Goal: Information Seeking & Learning: Learn about a topic

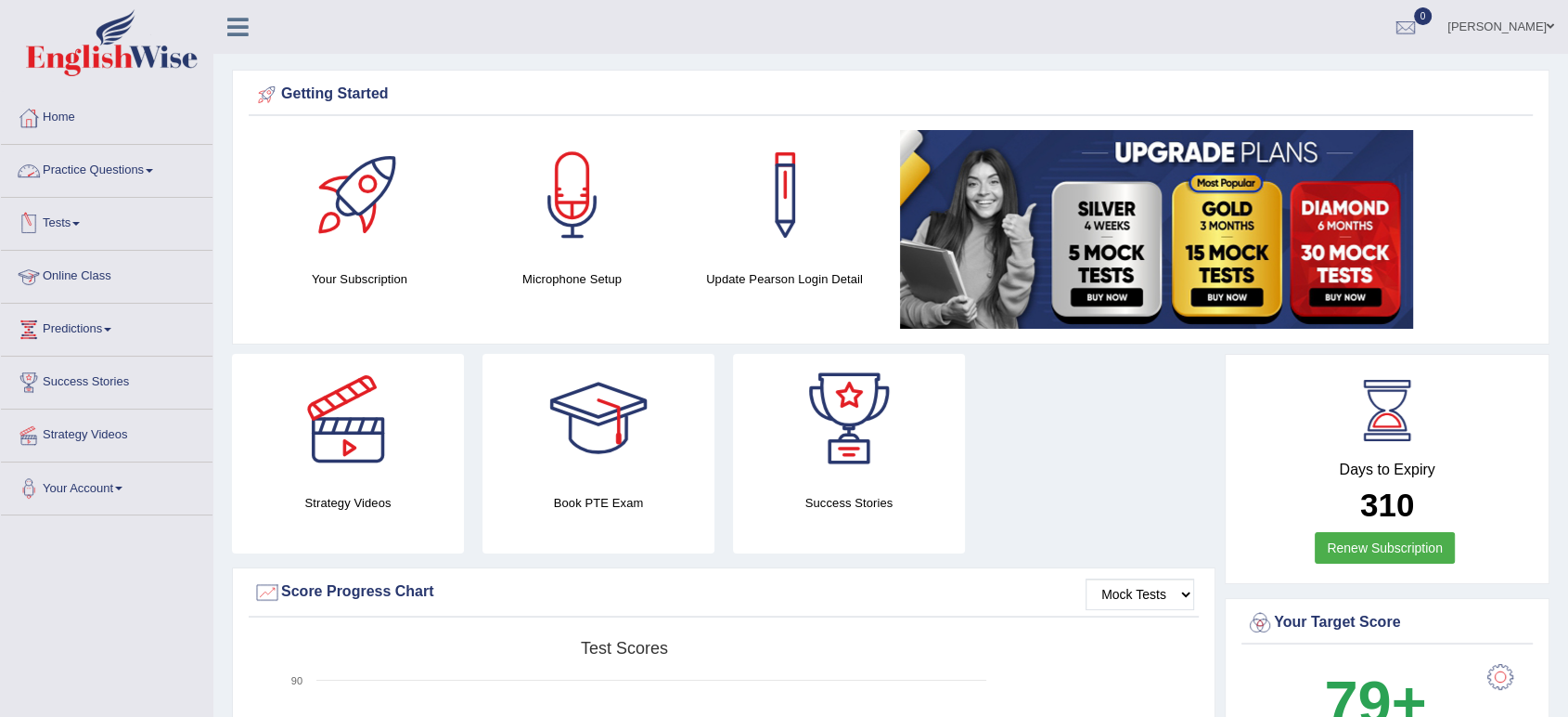
click at [145, 169] on link "Practice Questions" at bounding box center [107, 168] width 212 height 46
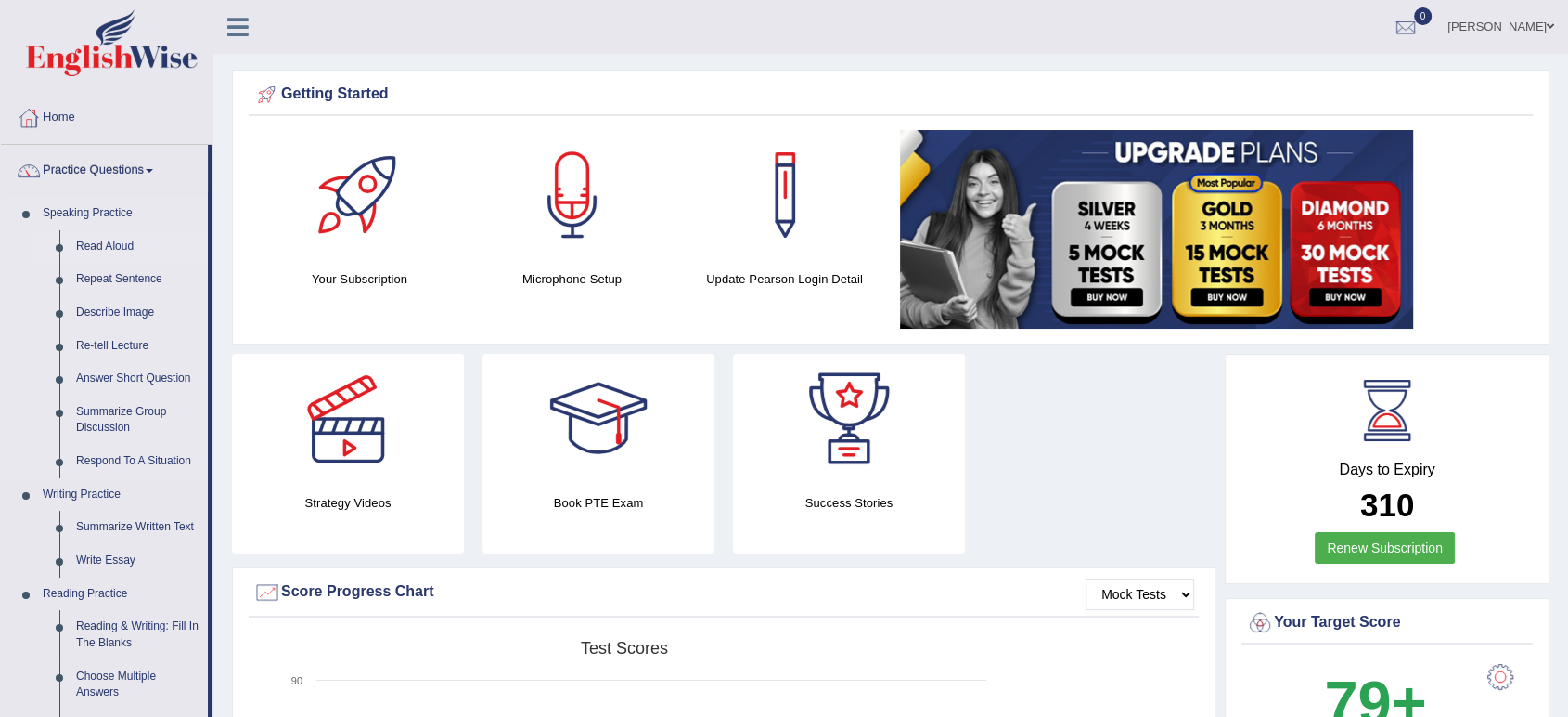
click at [119, 253] on link "Read Aloud" at bounding box center [137, 247] width 140 height 33
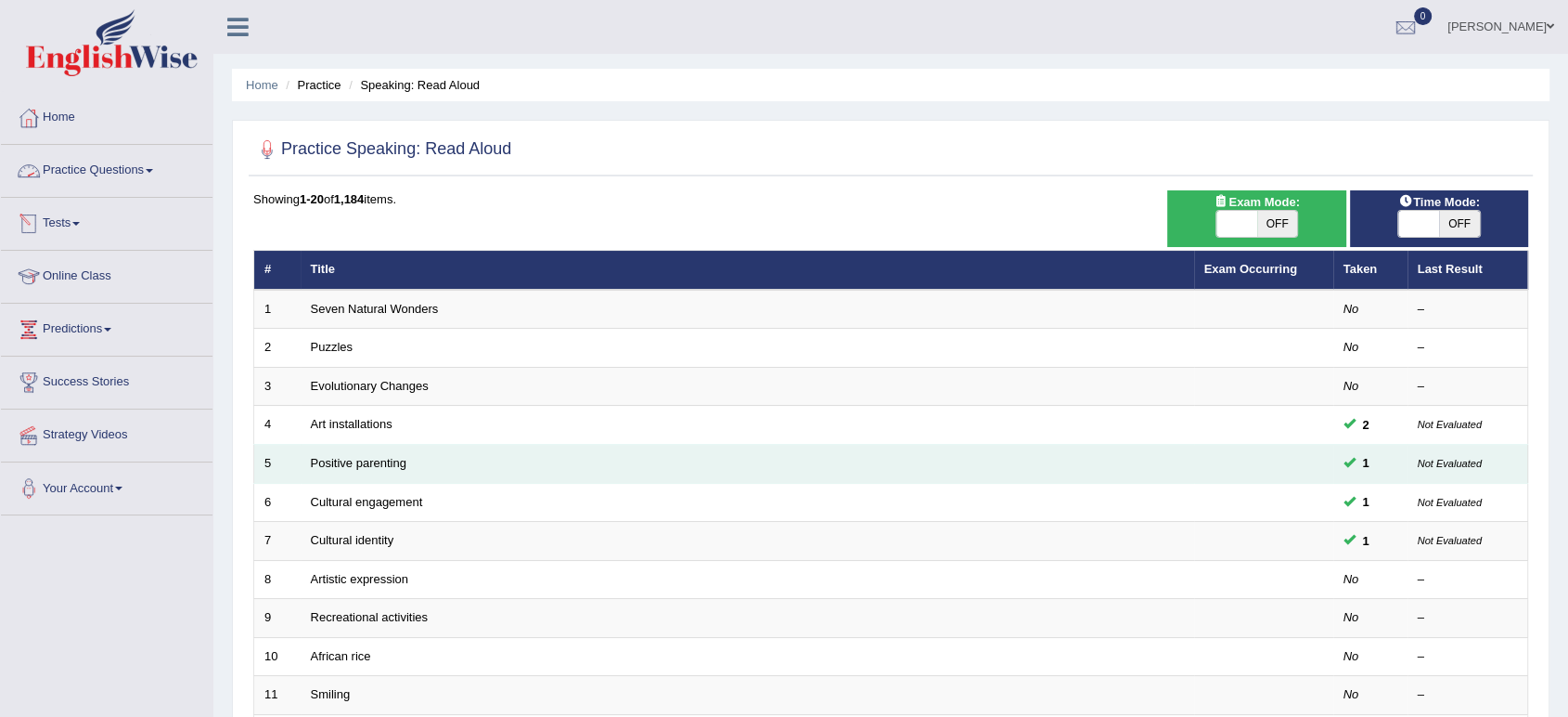
scroll to position [510, 0]
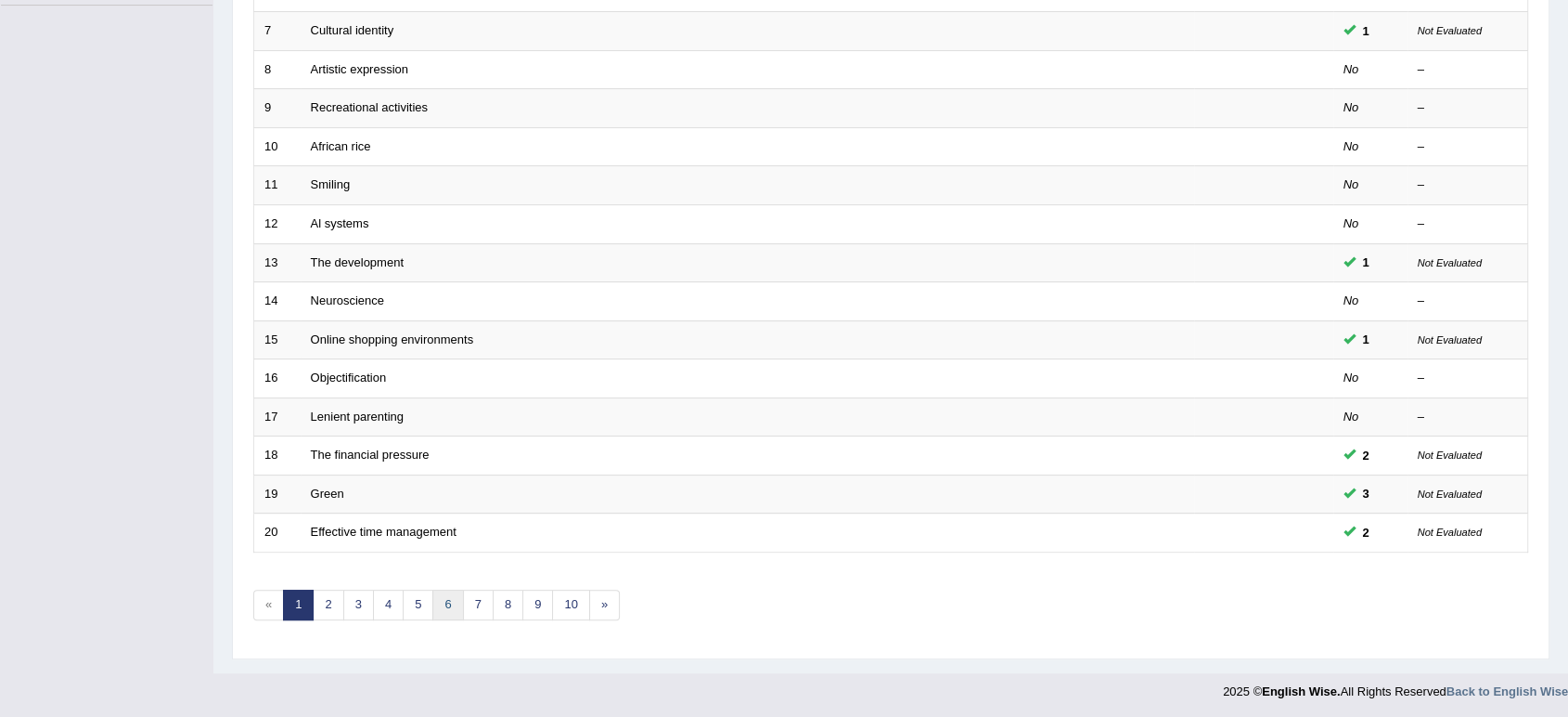
click at [444, 605] on link "6" at bounding box center [447, 605] width 31 height 31
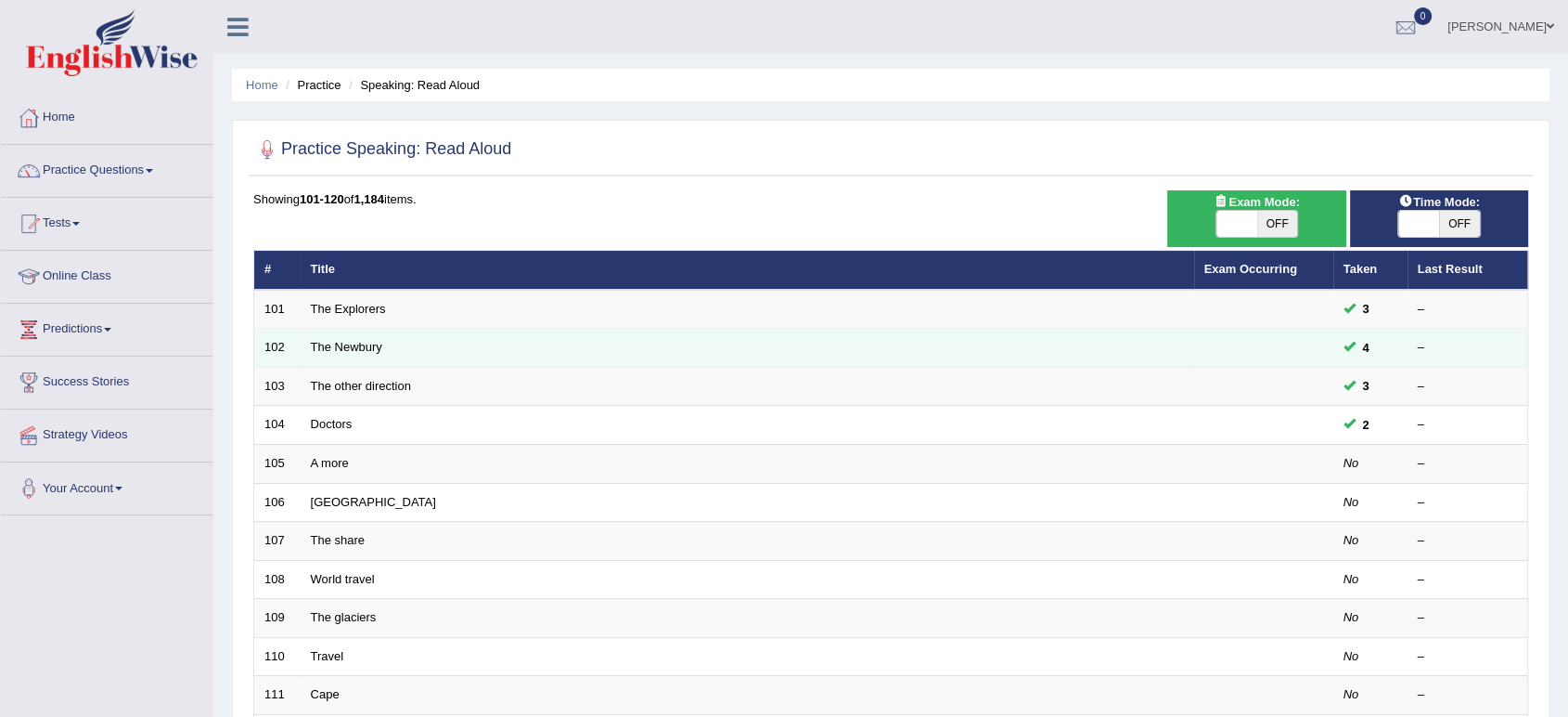
click at [326, 355] on td "The Newbury" at bounding box center [747, 348] width 894 height 39
click at [326, 350] on td "The Newbury" at bounding box center [747, 348] width 894 height 39
click at [326, 350] on link "The Newbury" at bounding box center [346, 346] width 71 height 14
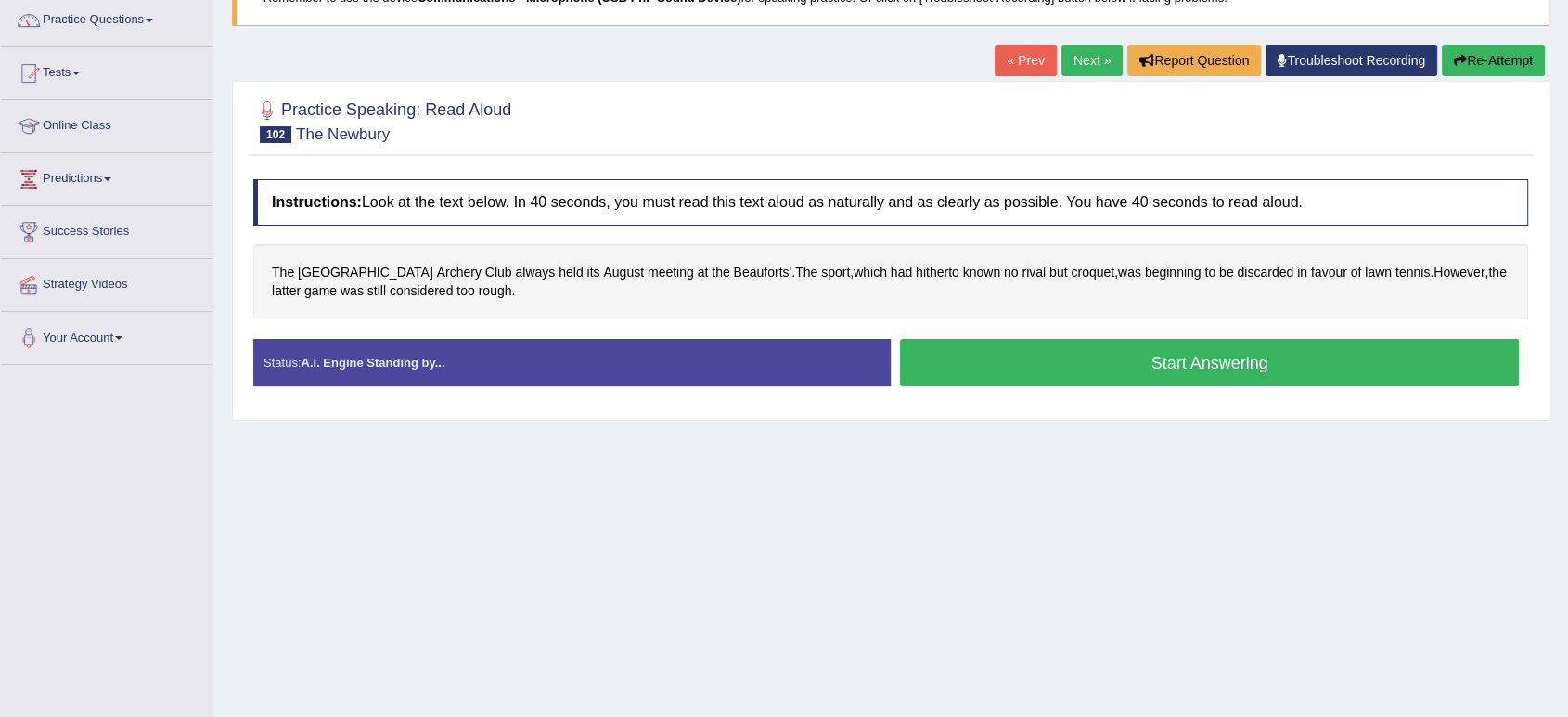
scroll to position [150, 0]
click at [1130, 352] on button "Start Answering" at bounding box center [1210, 363] width 619 height 47
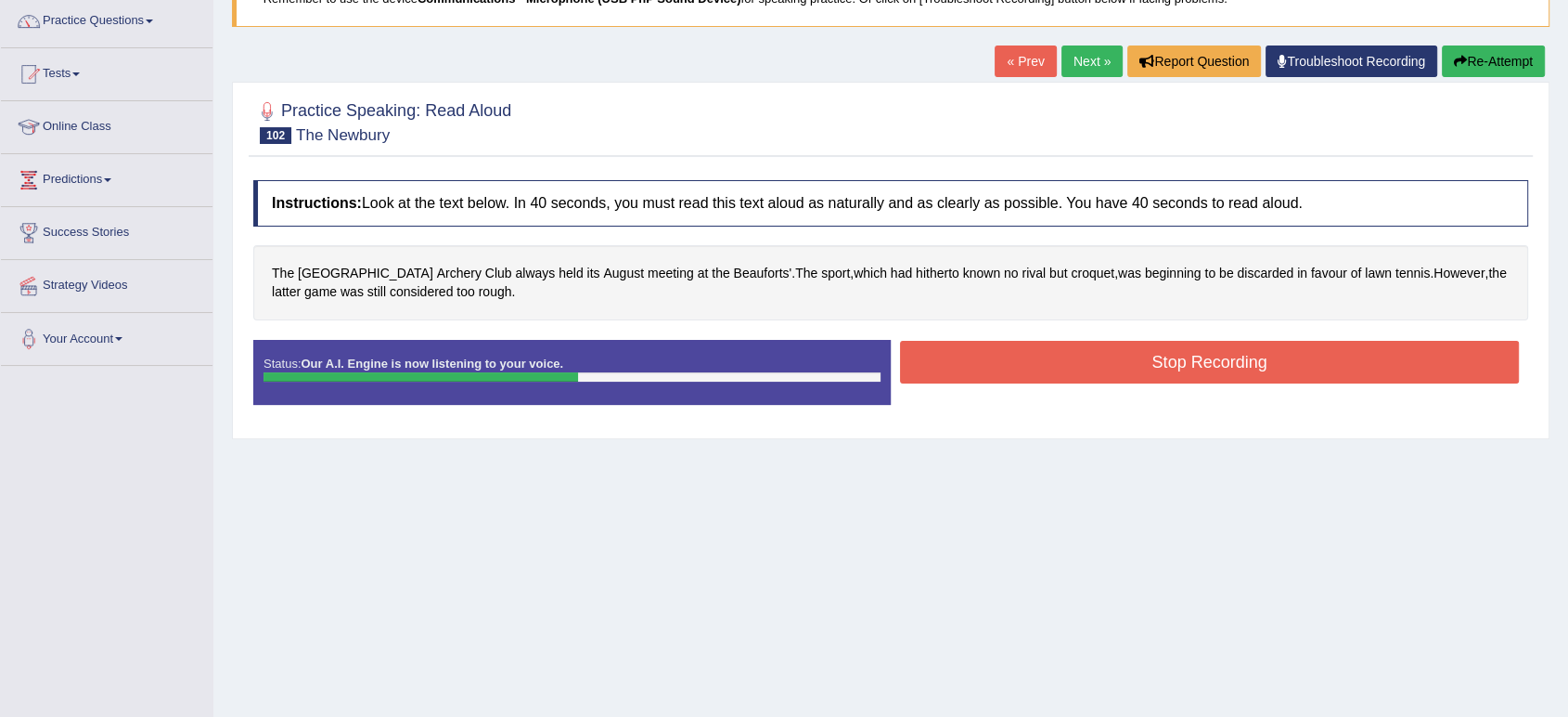
click at [1130, 352] on button "Stop Recording" at bounding box center [1210, 362] width 619 height 43
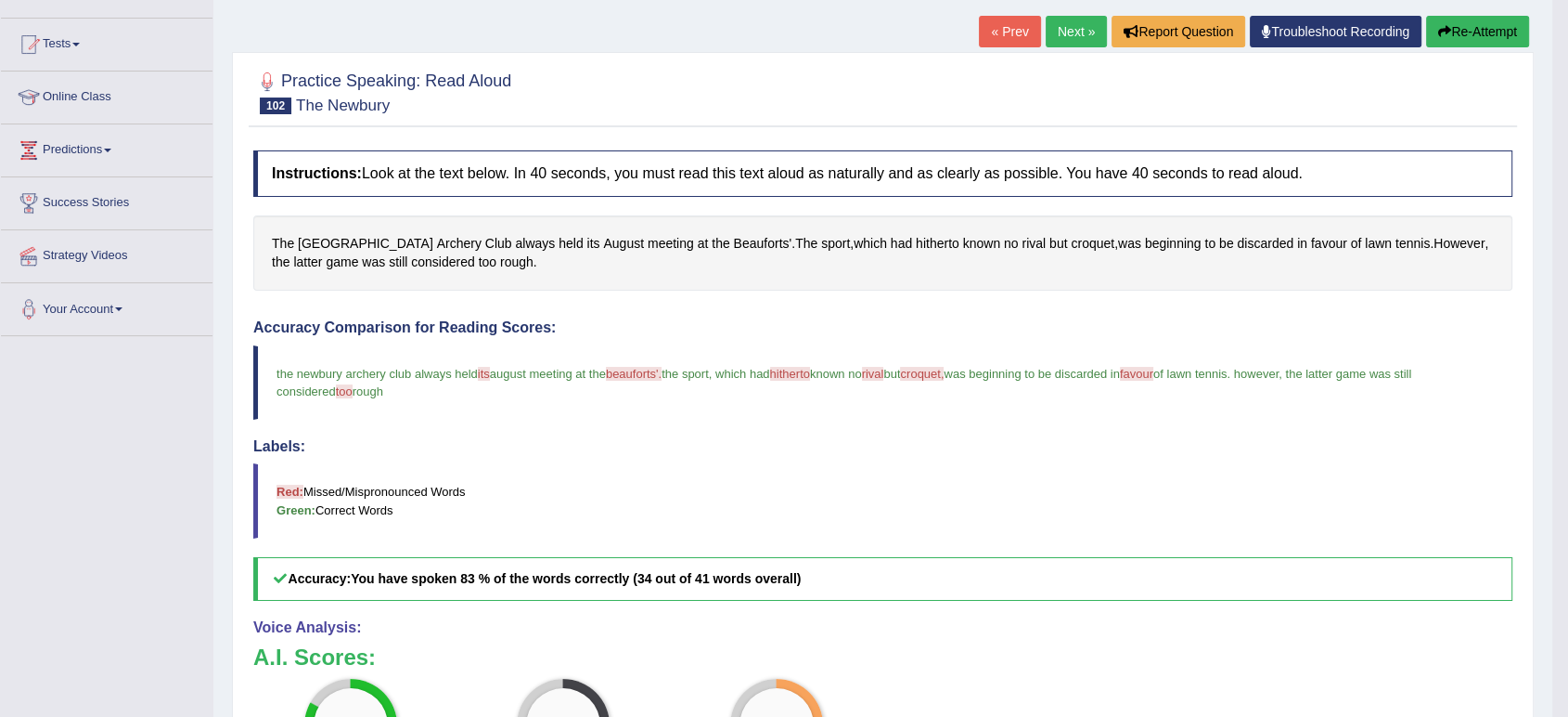
scroll to position [0, 0]
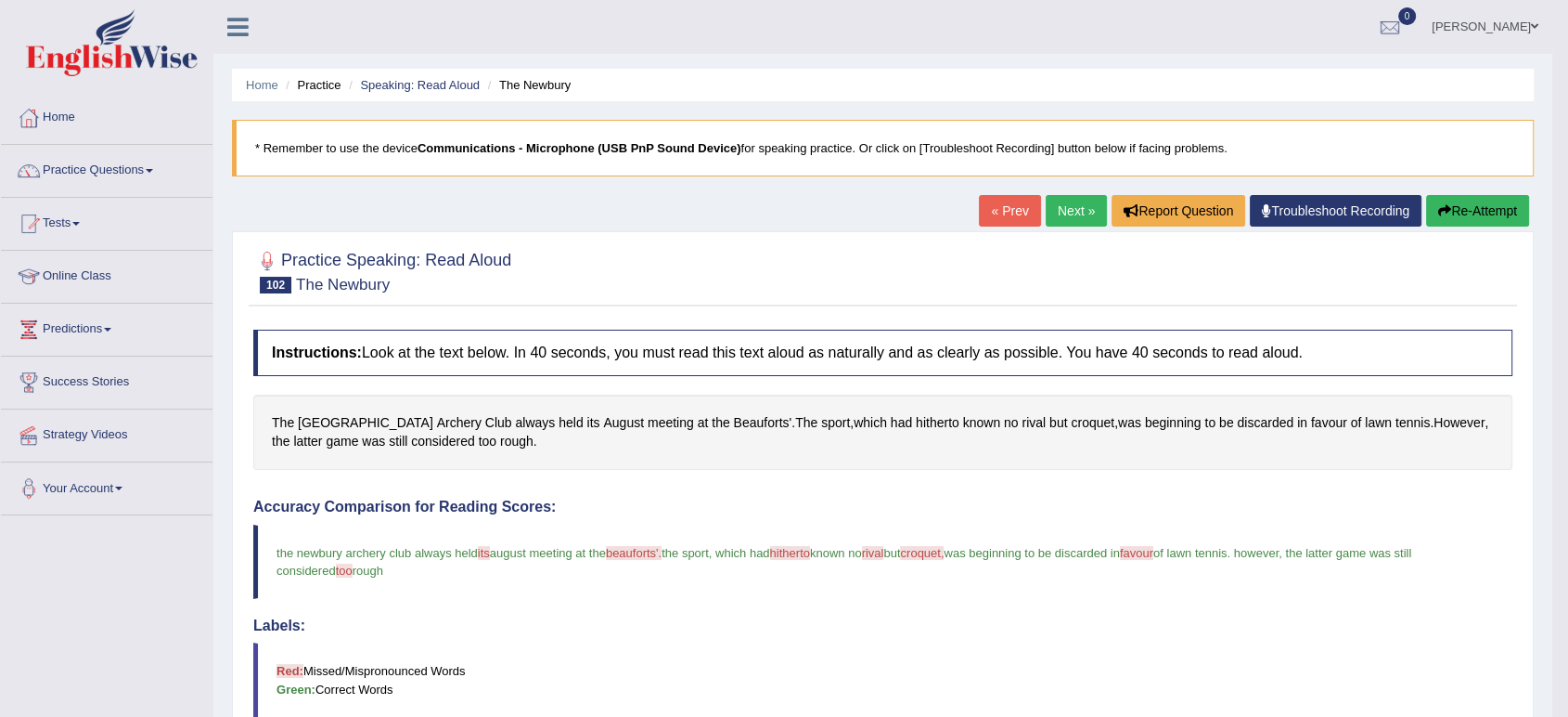
click at [1473, 212] on button "Re-Attempt" at bounding box center [1477, 211] width 103 height 32
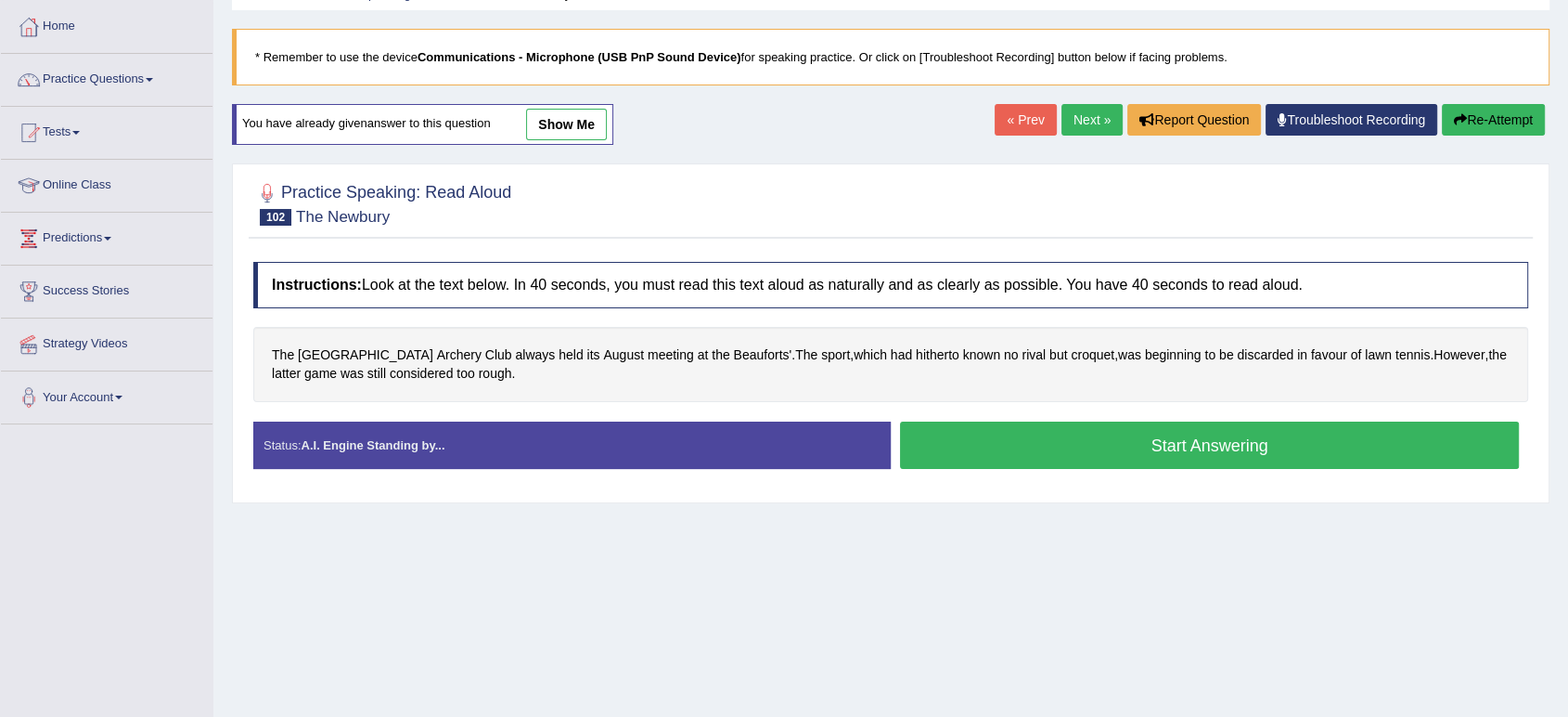
scroll to position [93, 0]
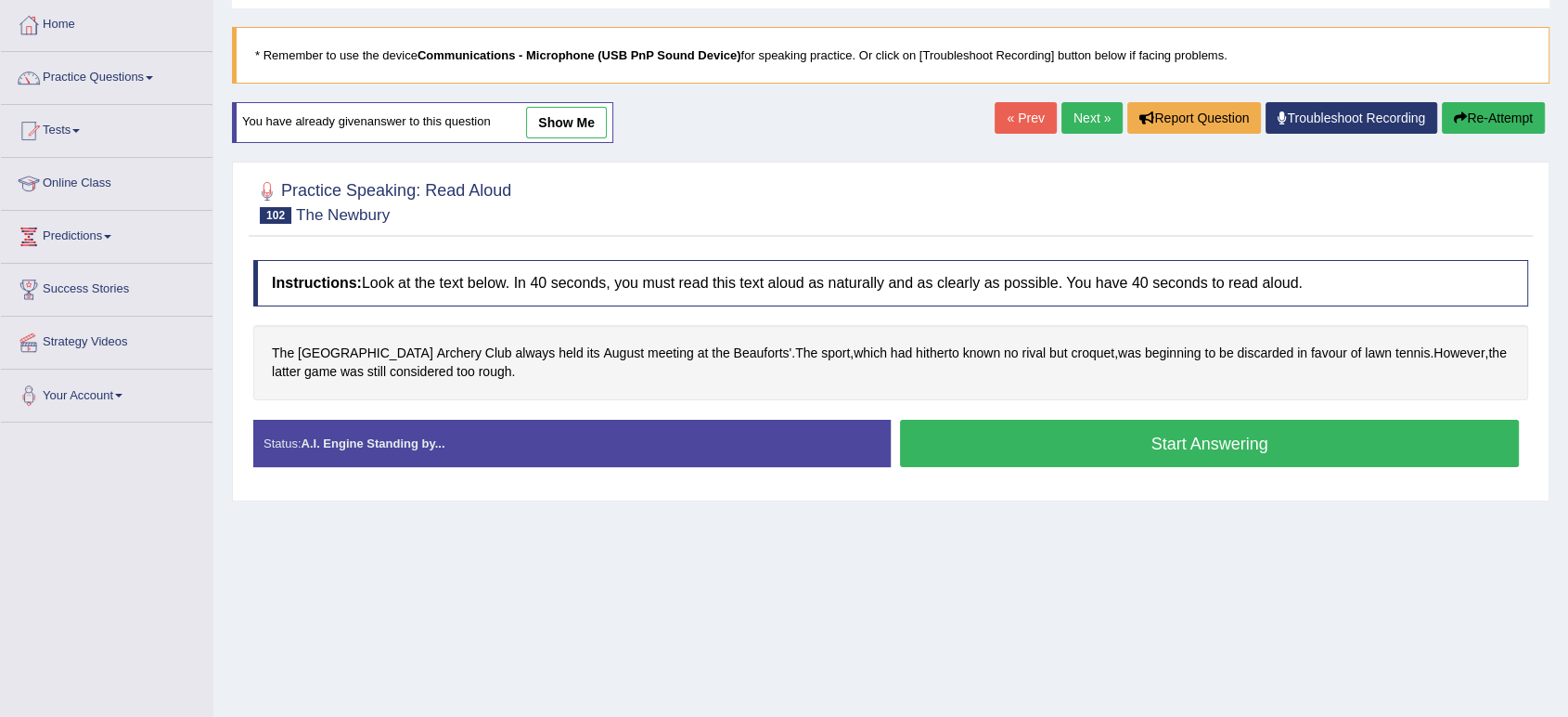
click at [1004, 437] on button "Start Answering" at bounding box center [1210, 443] width 619 height 47
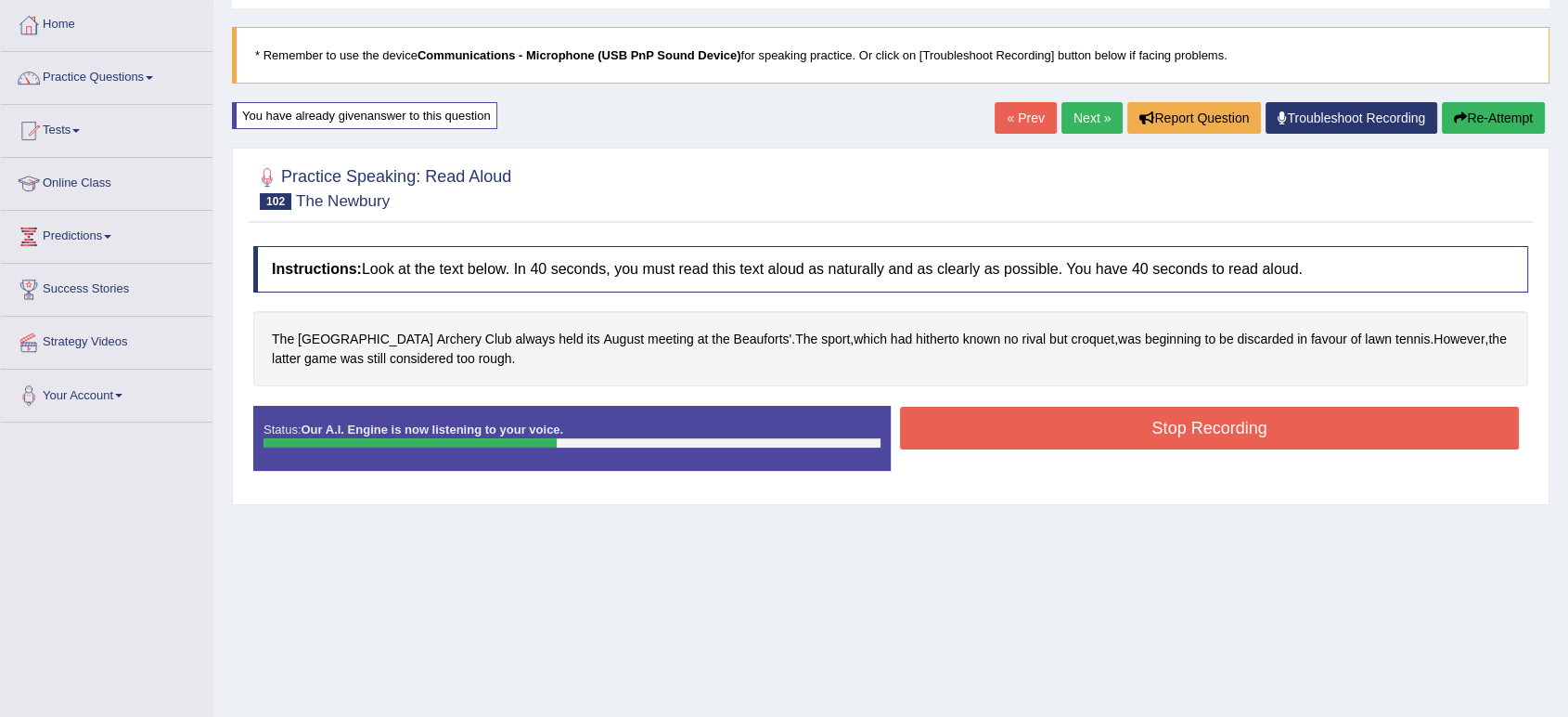
click at [1004, 437] on button "Stop Recording" at bounding box center [1210, 428] width 619 height 43
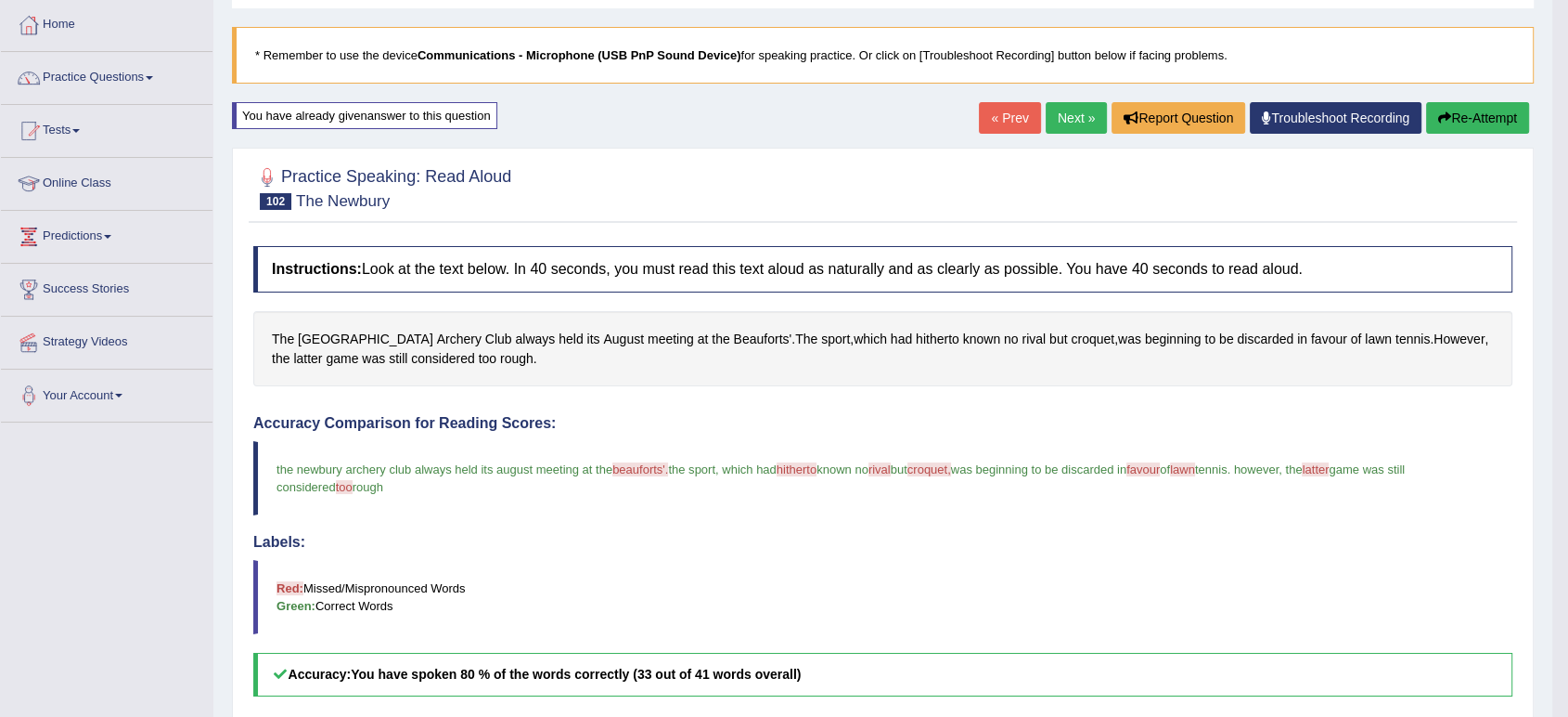
click at [641, 463] on span "beauforts'." at bounding box center [641, 469] width 56 height 14
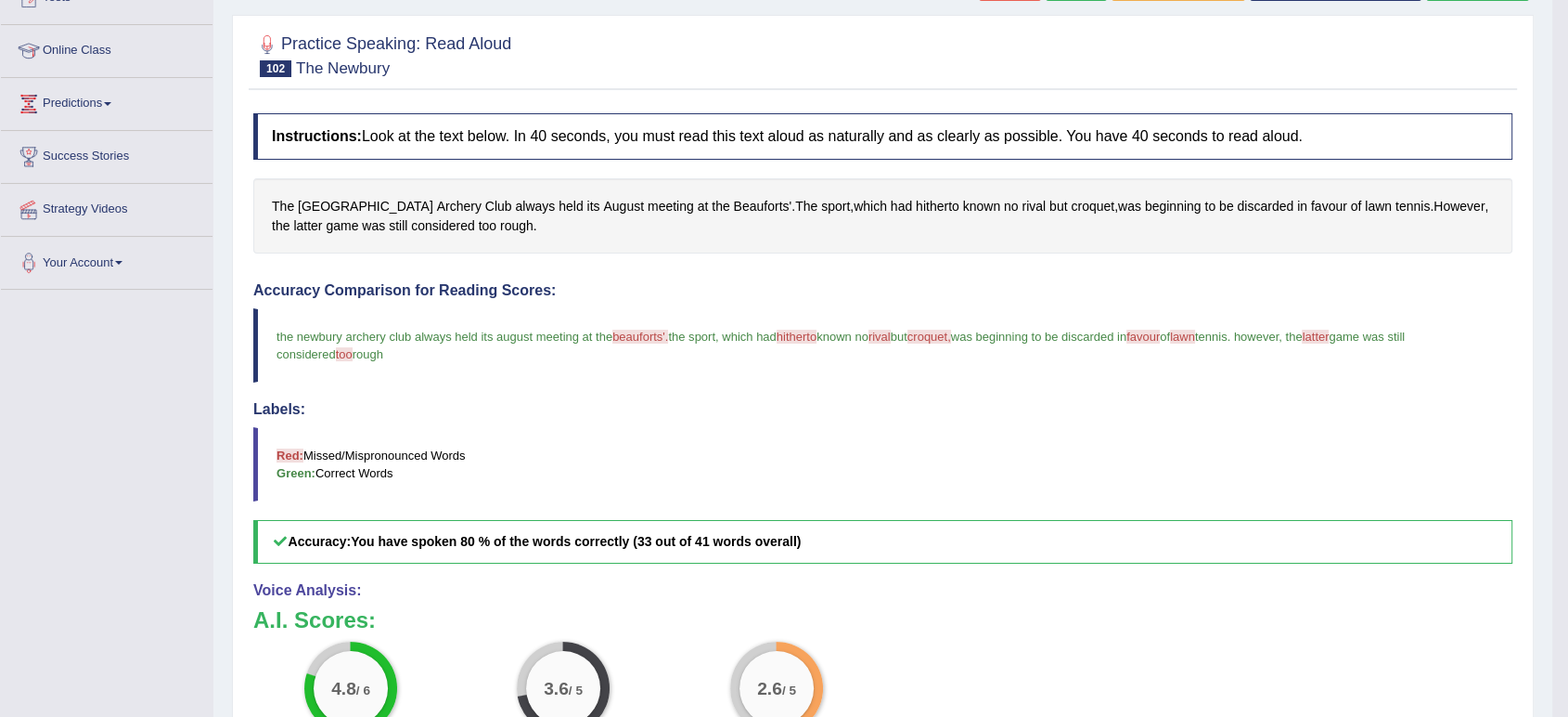
scroll to position [225, 0]
click at [646, 338] on span "beauforts'." at bounding box center [641, 337] width 56 height 14
click at [626, 334] on span "beauforts'." at bounding box center [641, 337] width 56 height 14
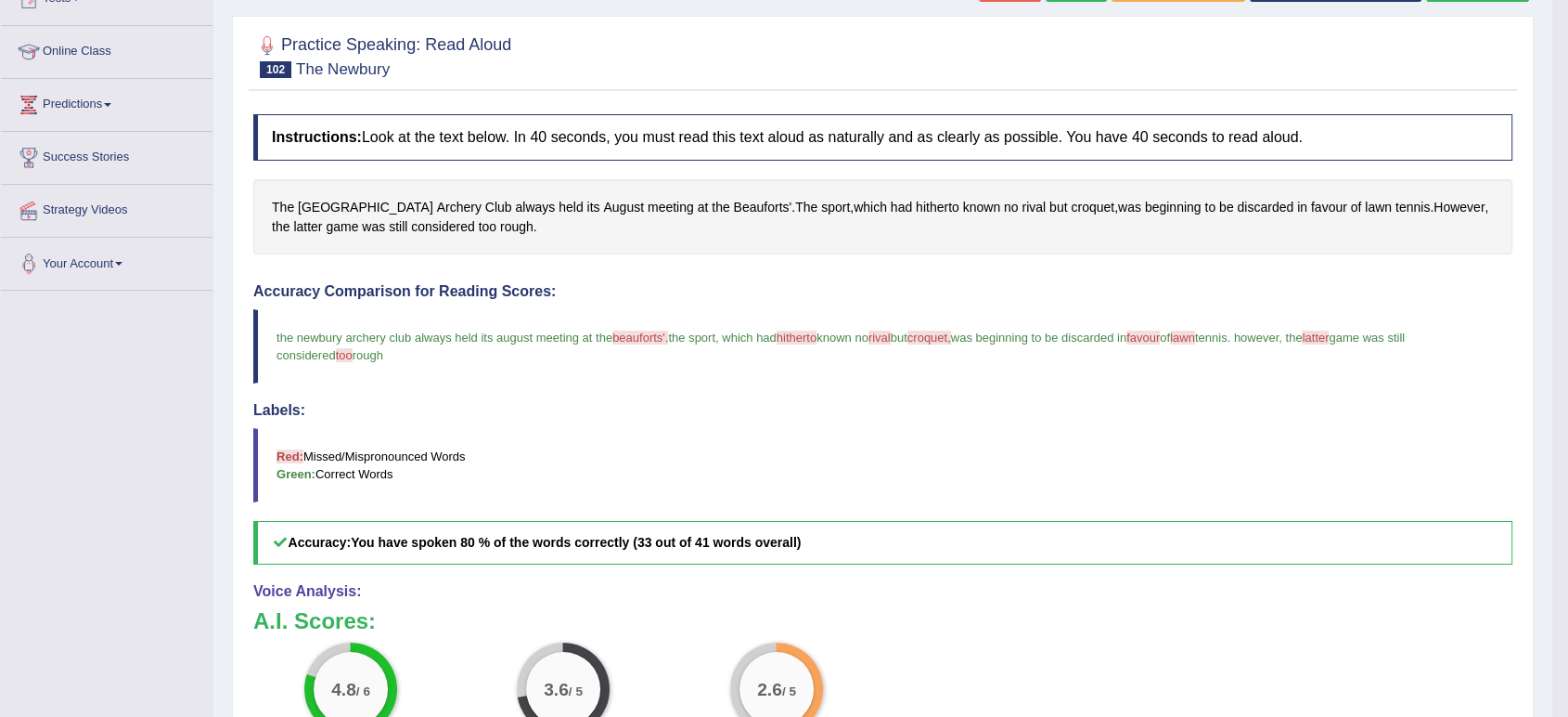
click at [626, 334] on span "beauforts'." at bounding box center [641, 337] width 56 height 14
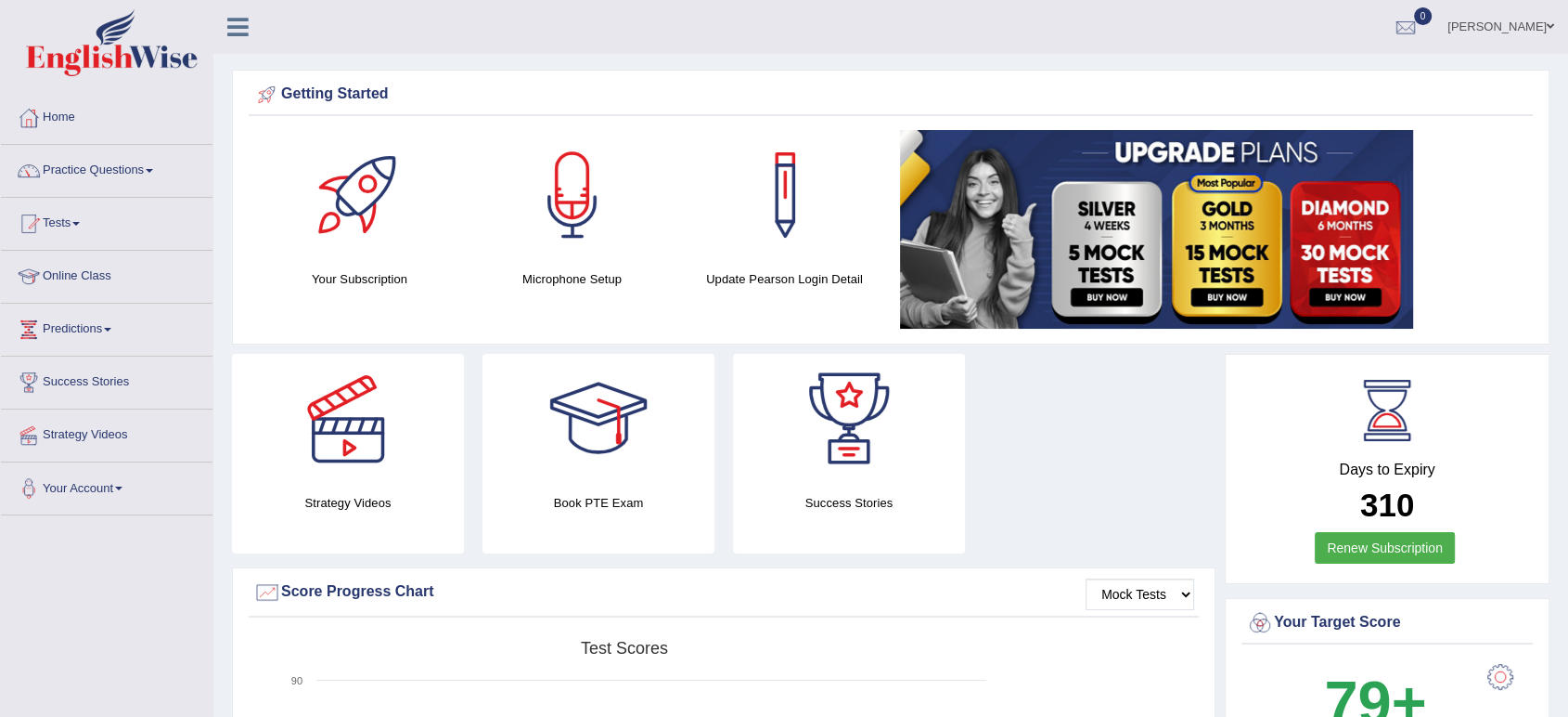
click at [137, 168] on link "Practice Questions" at bounding box center [107, 168] width 212 height 46
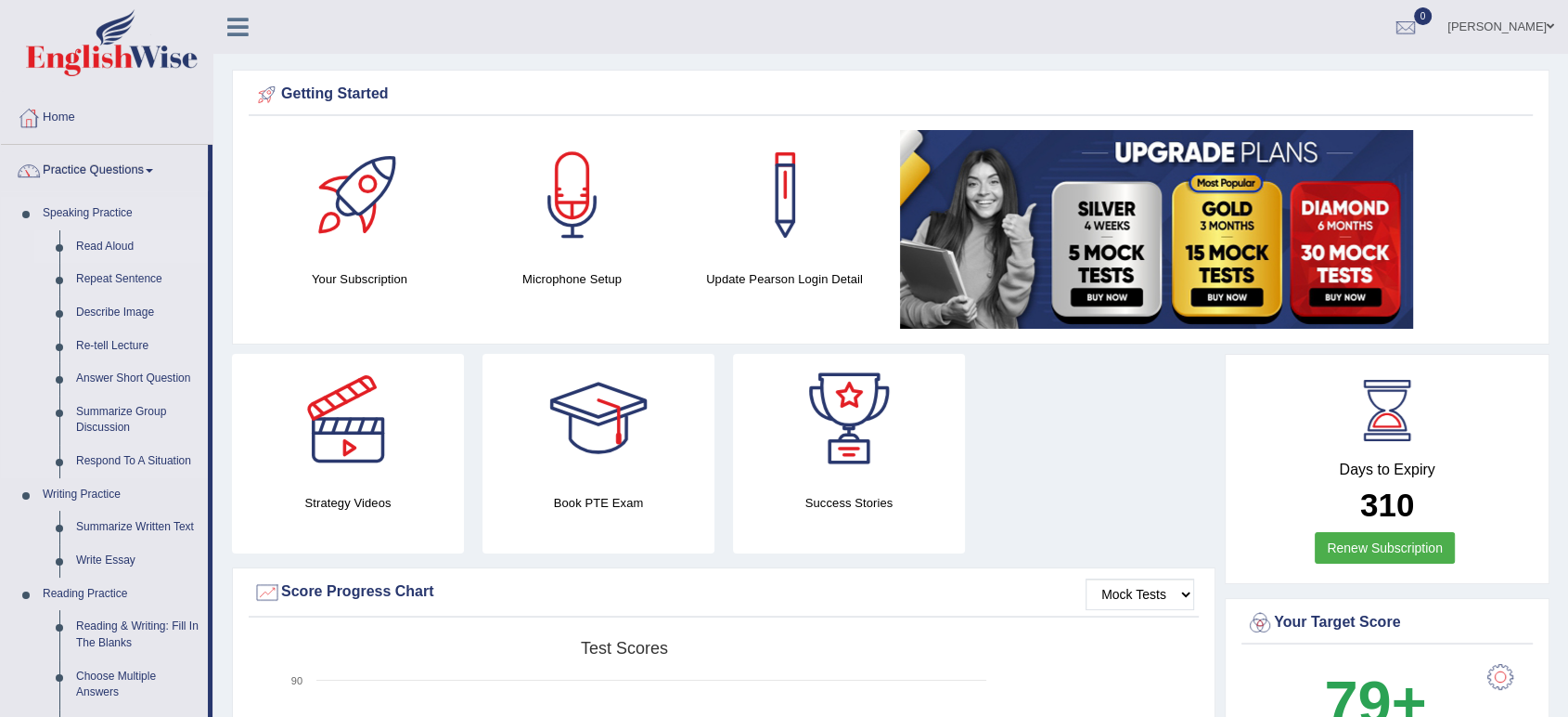
click at [124, 250] on link "Read Aloud" at bounding box center [137, 247] width 140 height 33
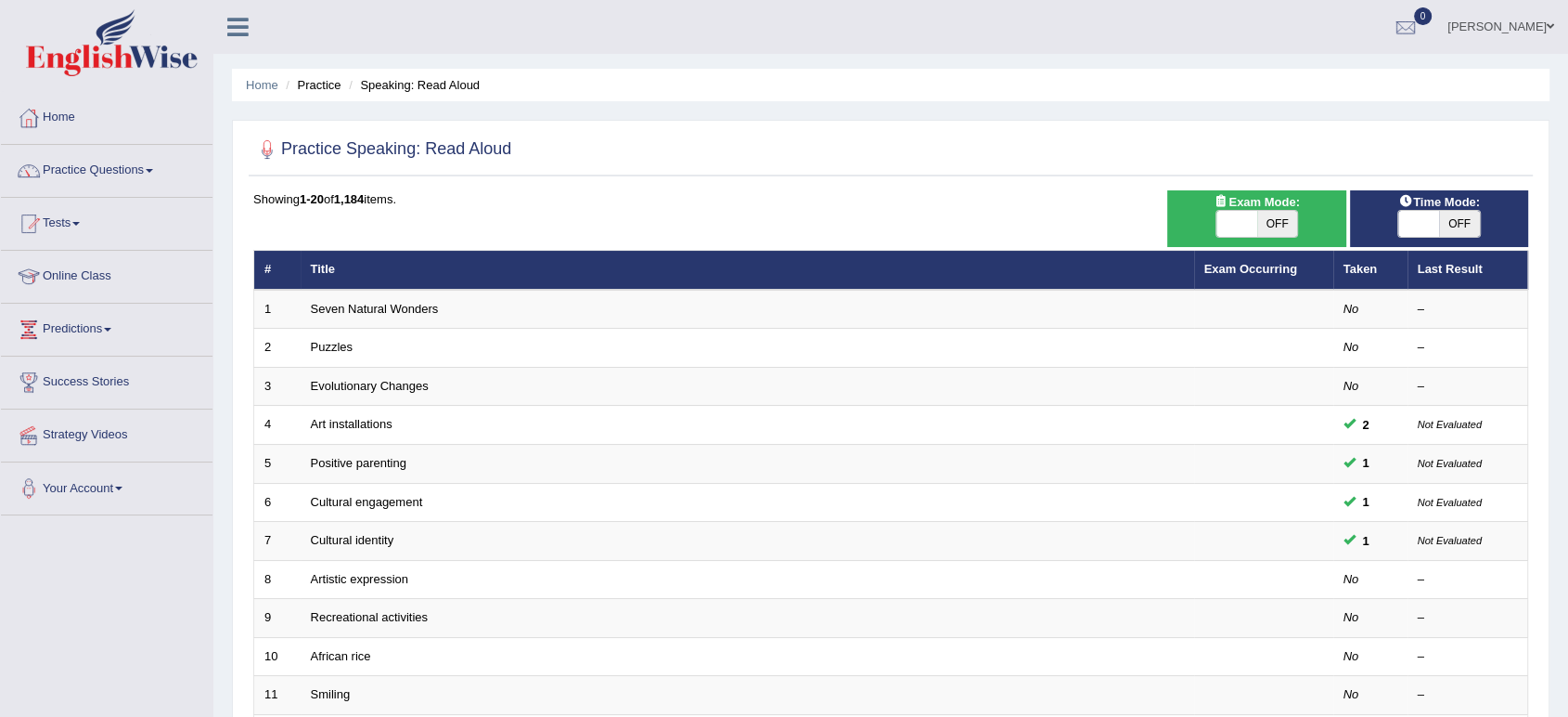
scroll to position [510, 0]
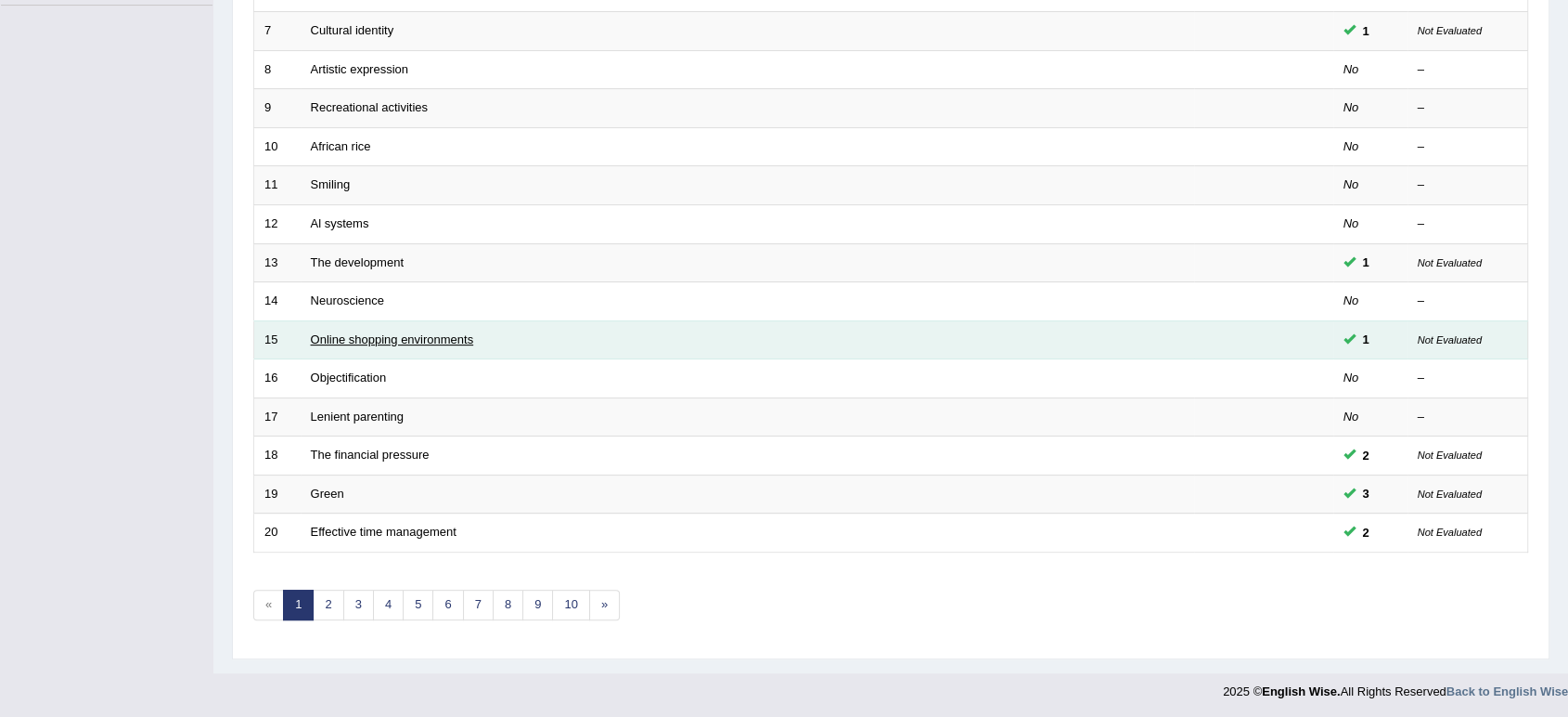
click at [394, 343] on link "Online shopping environments" at bounding box center [393, 339] width 163 height 14
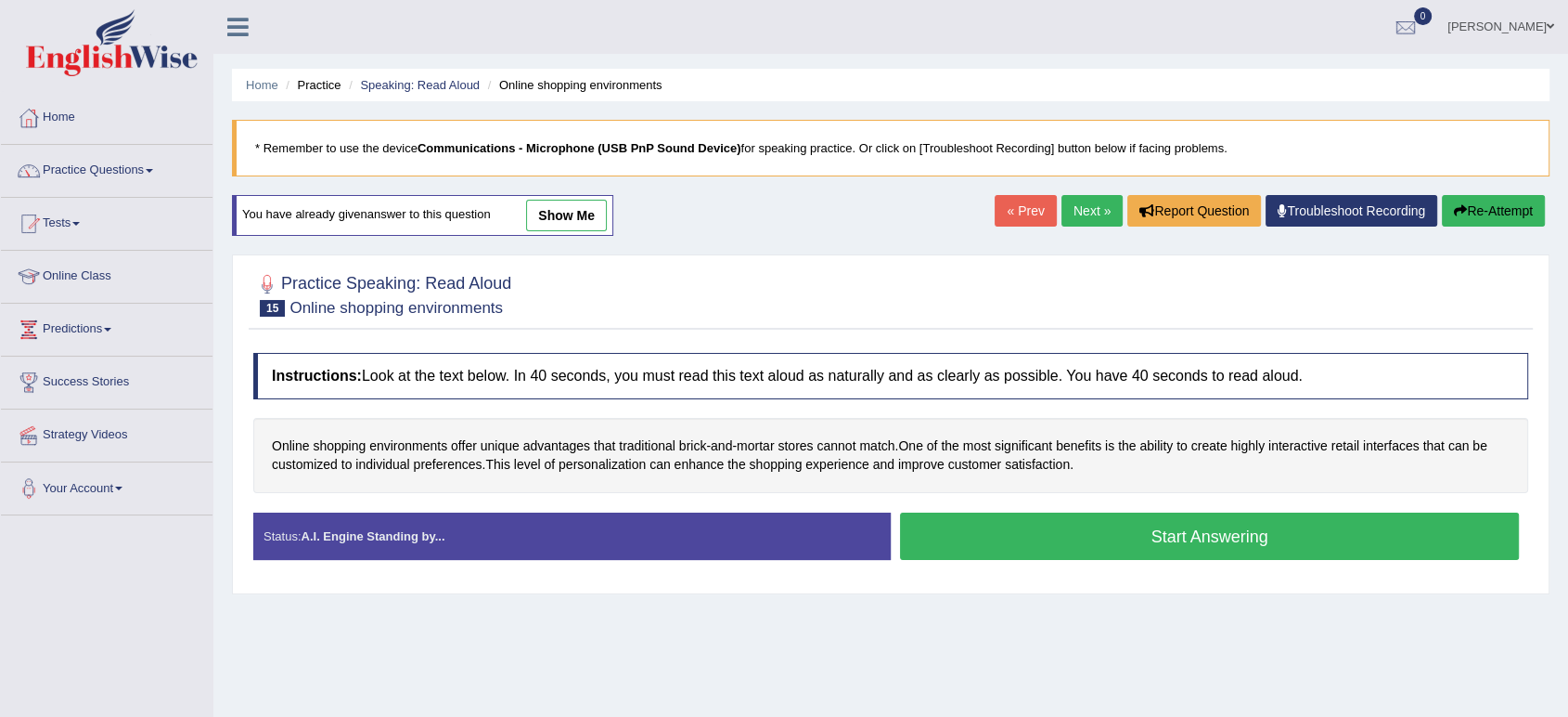
click at [1045, 555] on button "Start Answering" at bounding box center [1210, 536] width 619 height 47
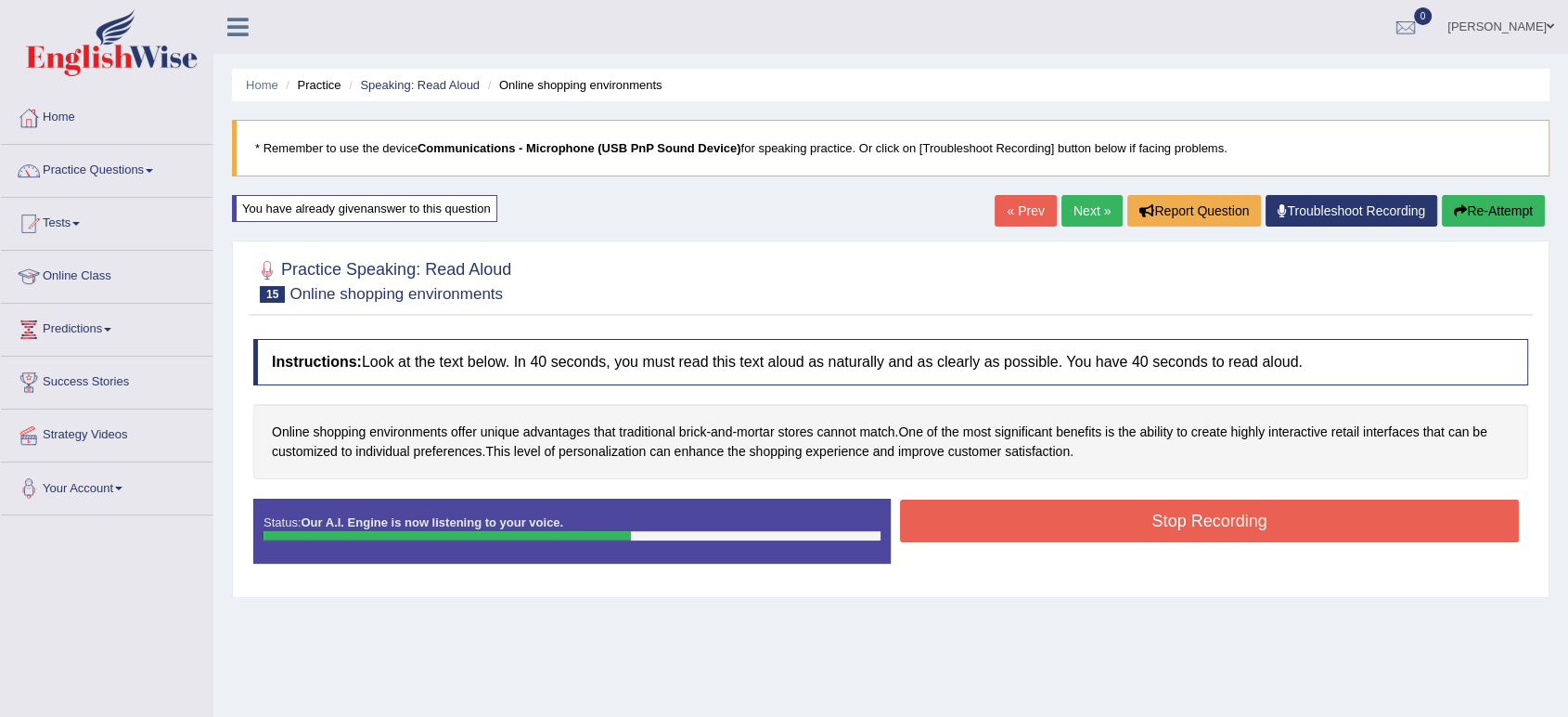
click at [1045, 534] on button "Stop Recording" at bounding box center [1210, 521] width 619 height 43
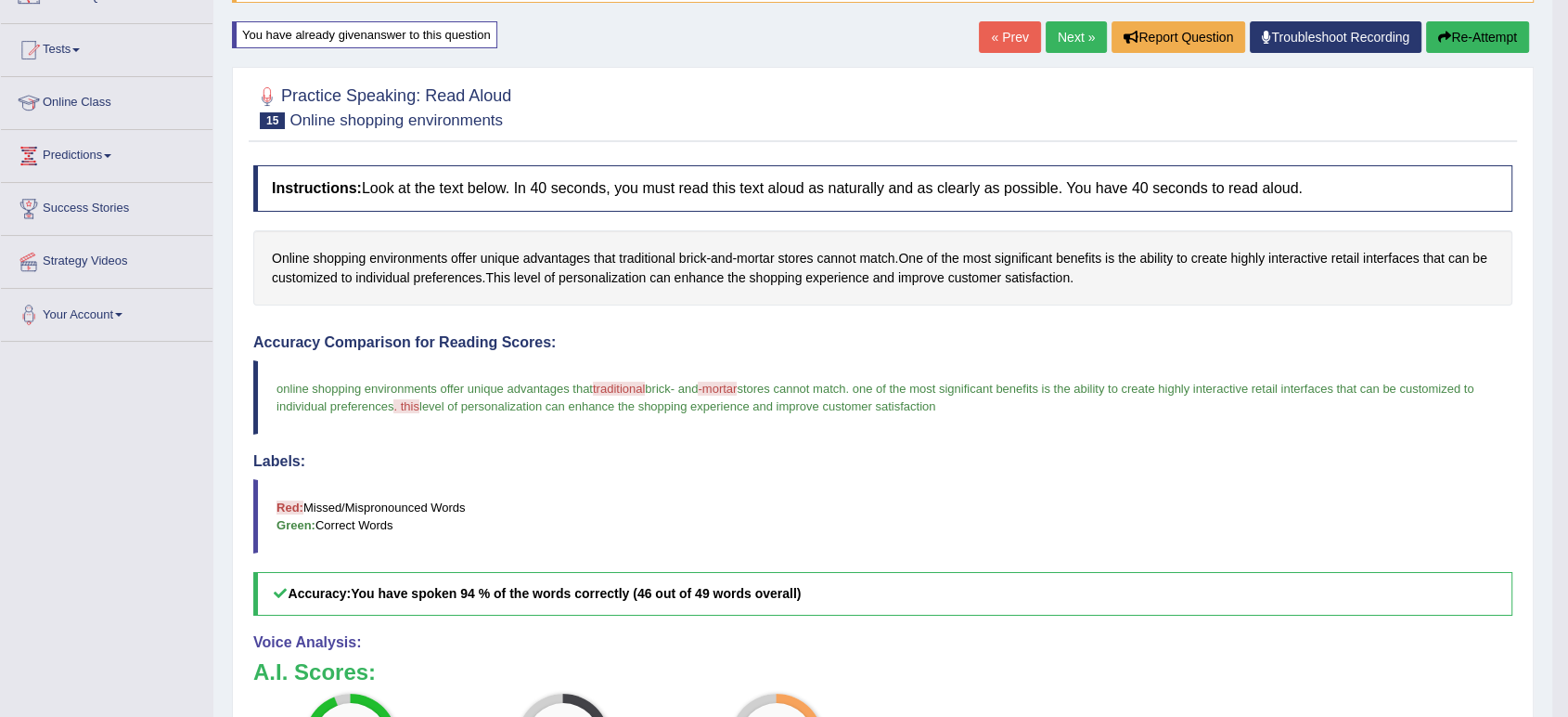
scroll to position [147, 0]
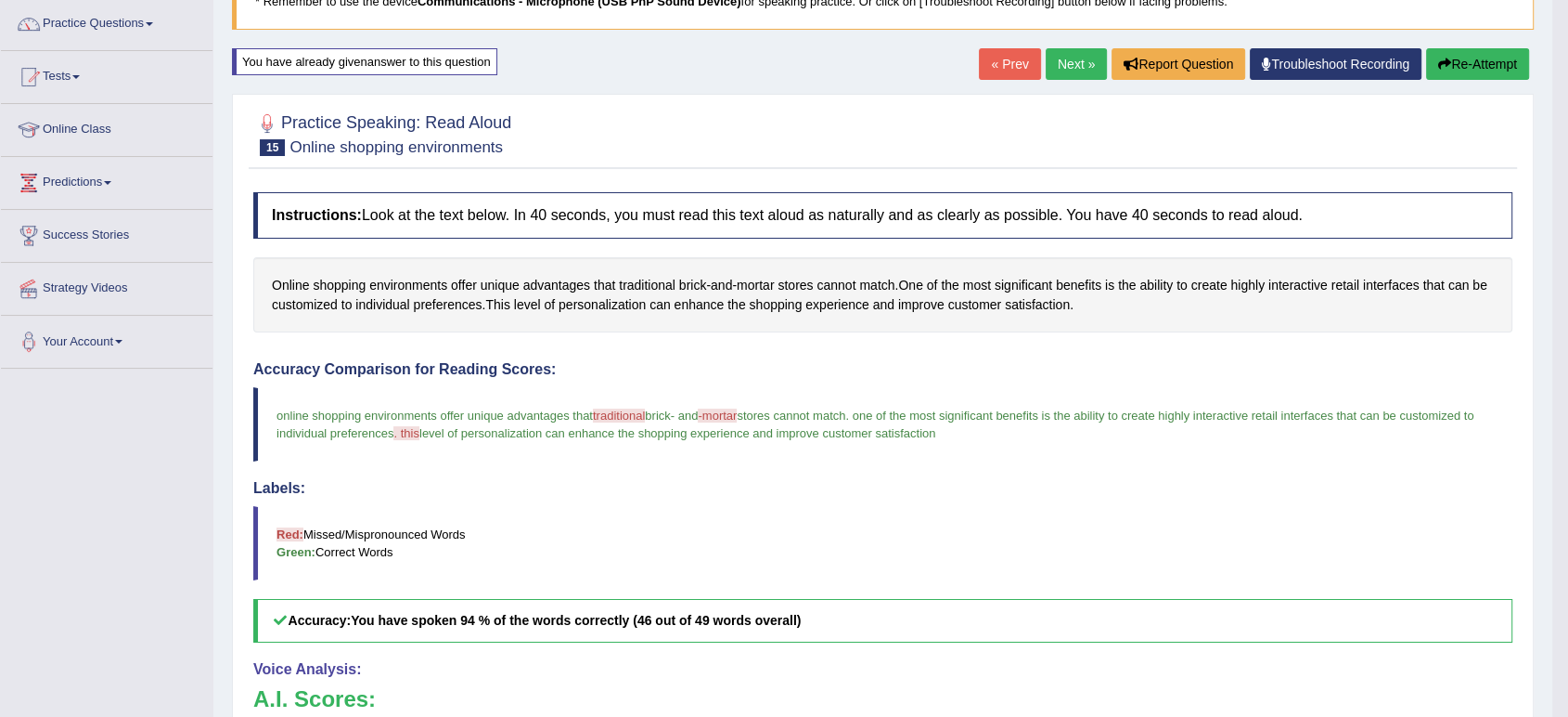
click at [1456, 70] on button "Re-Attempt" at bounding box center [1477, 64] width 103 height 32
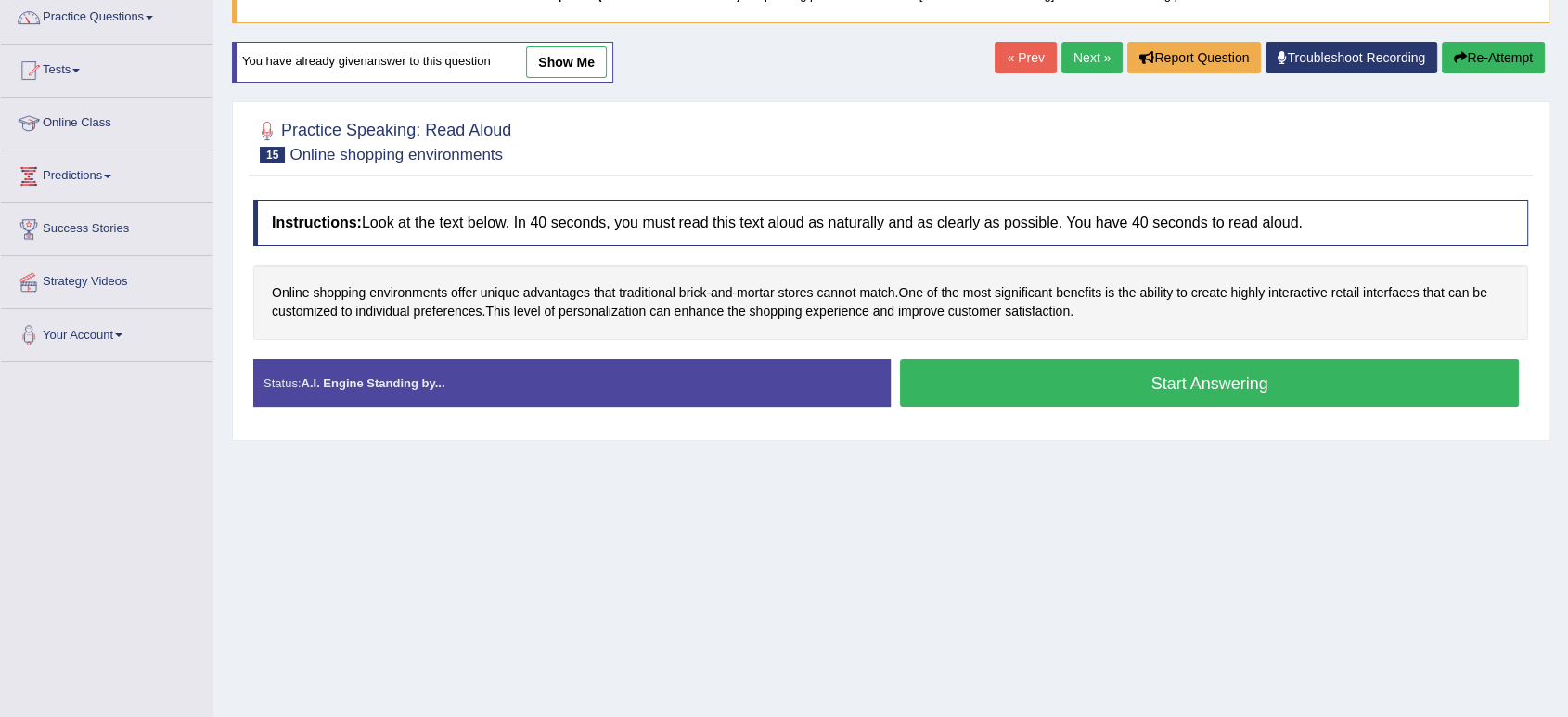
click at [941, 385] on button "Start Answering" at bounding box center [1210, 383] width 619 height 47
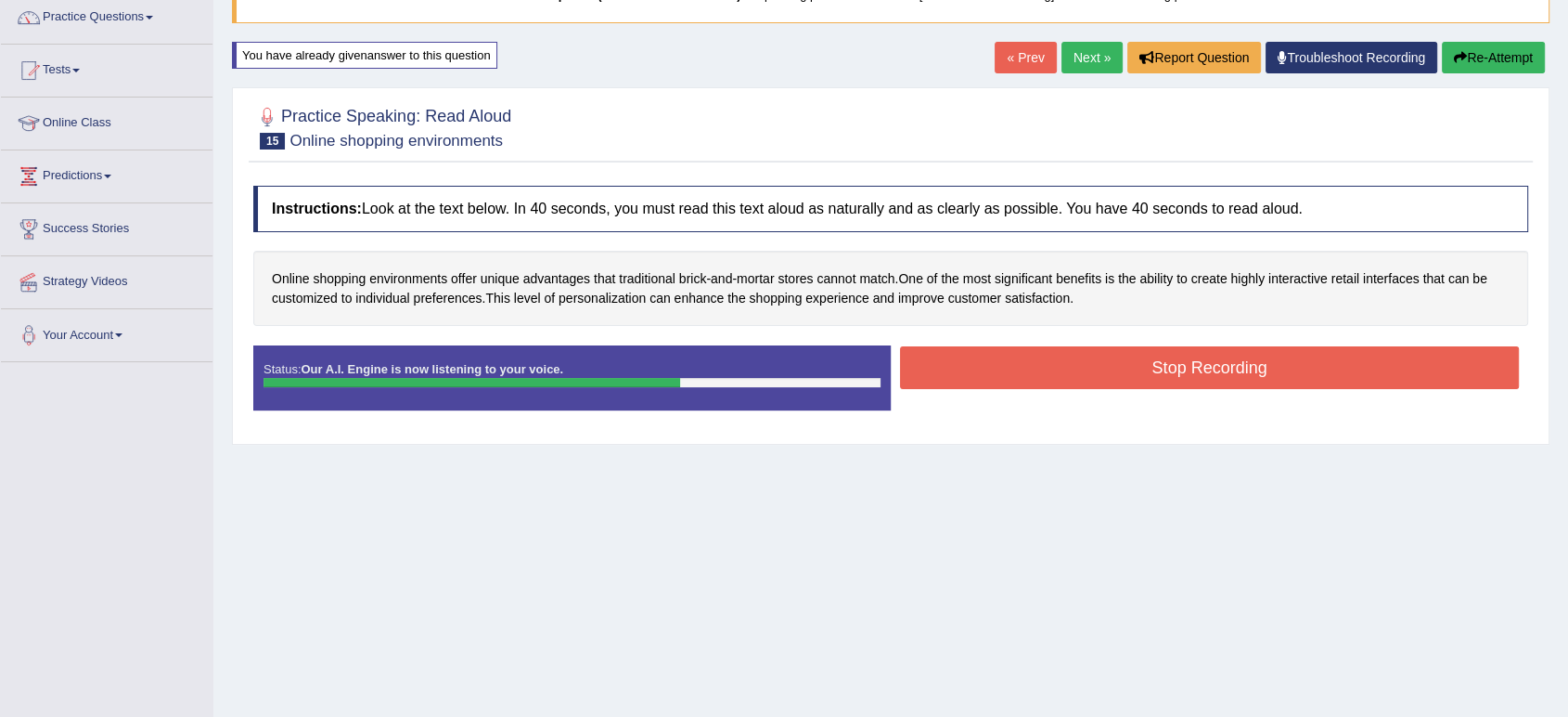
click at [941, 385] on button "Stop Recording" at bounding box center [1210, 368] width 619 height 43
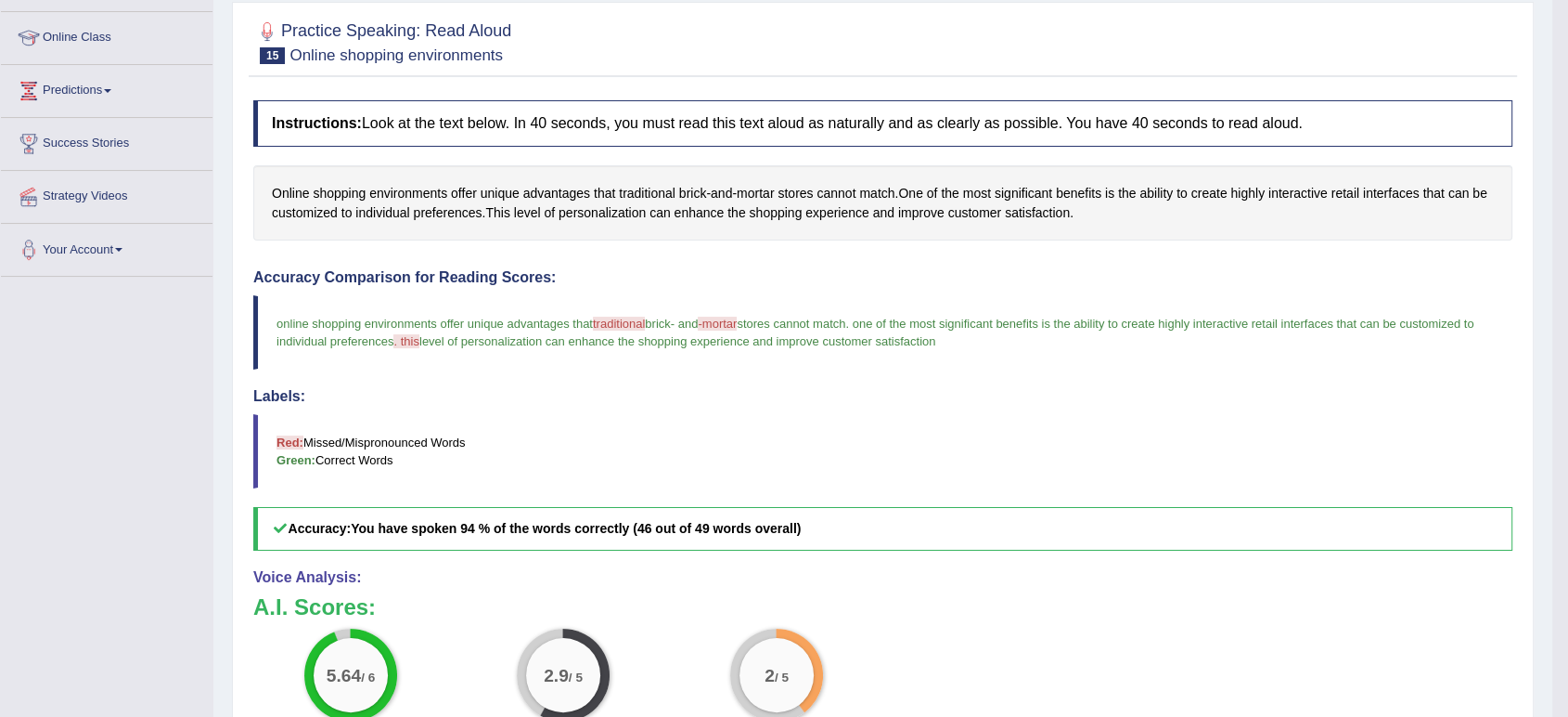
scroll to position [241, 0]
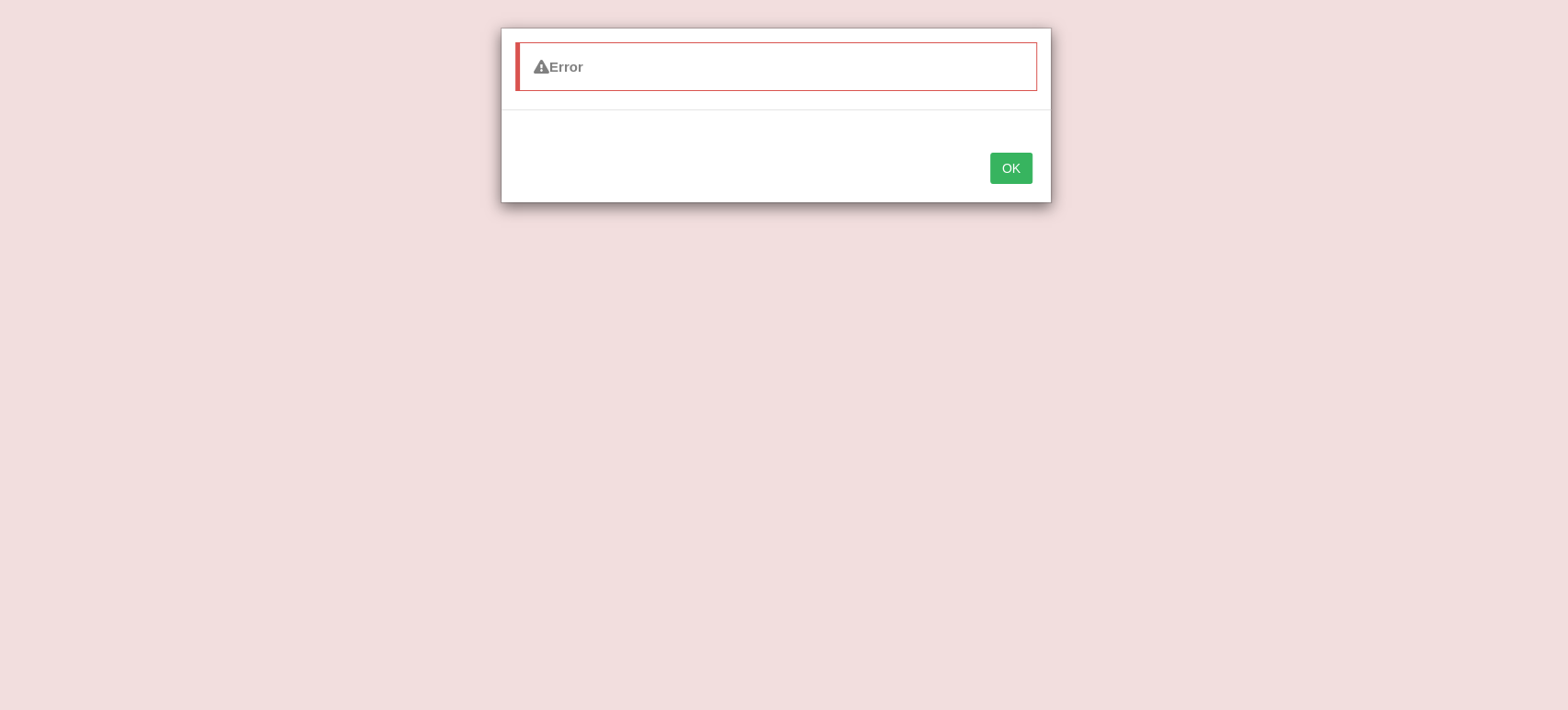
click at [1022, 153] on button "OK" at bounding box center [1012, 168] width 42 height 31
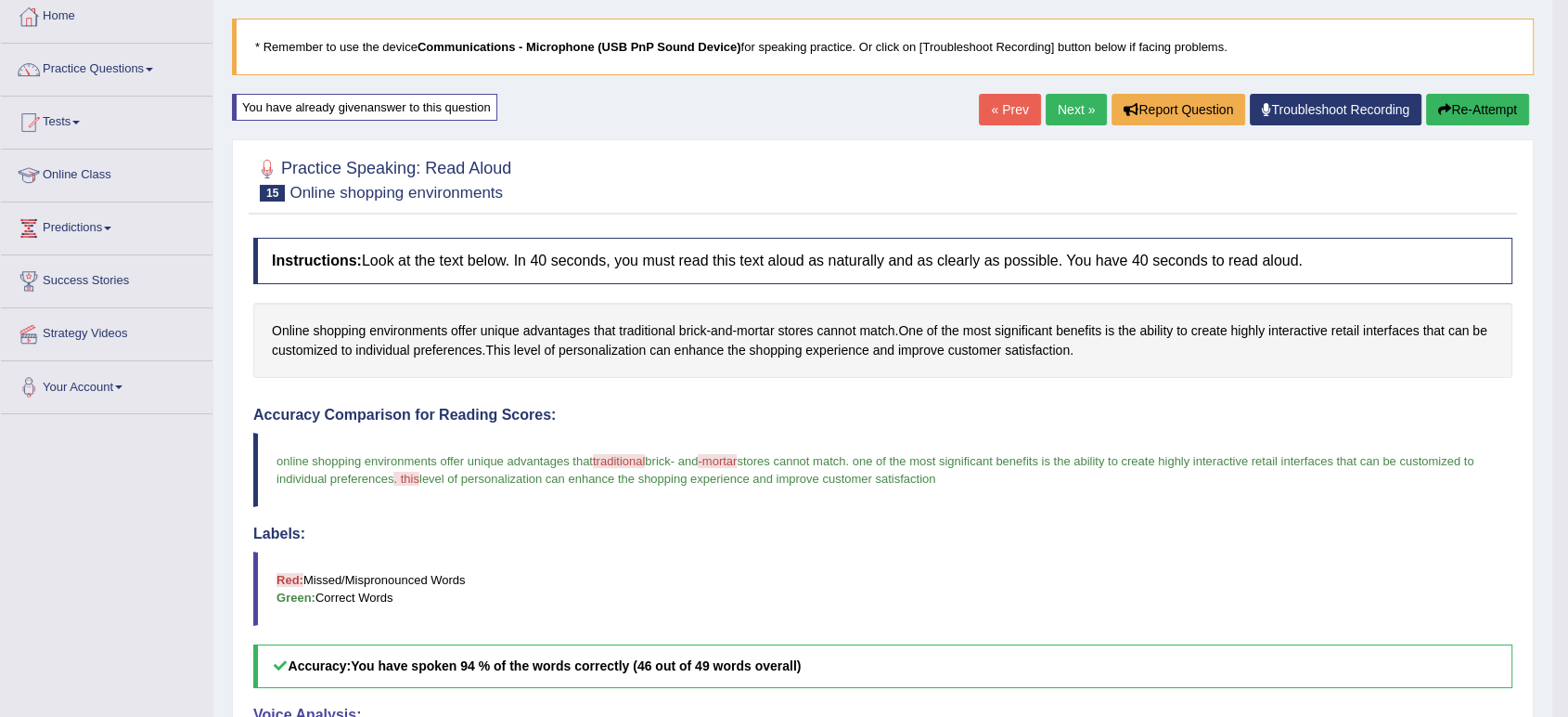
scroll to position [0, 0]
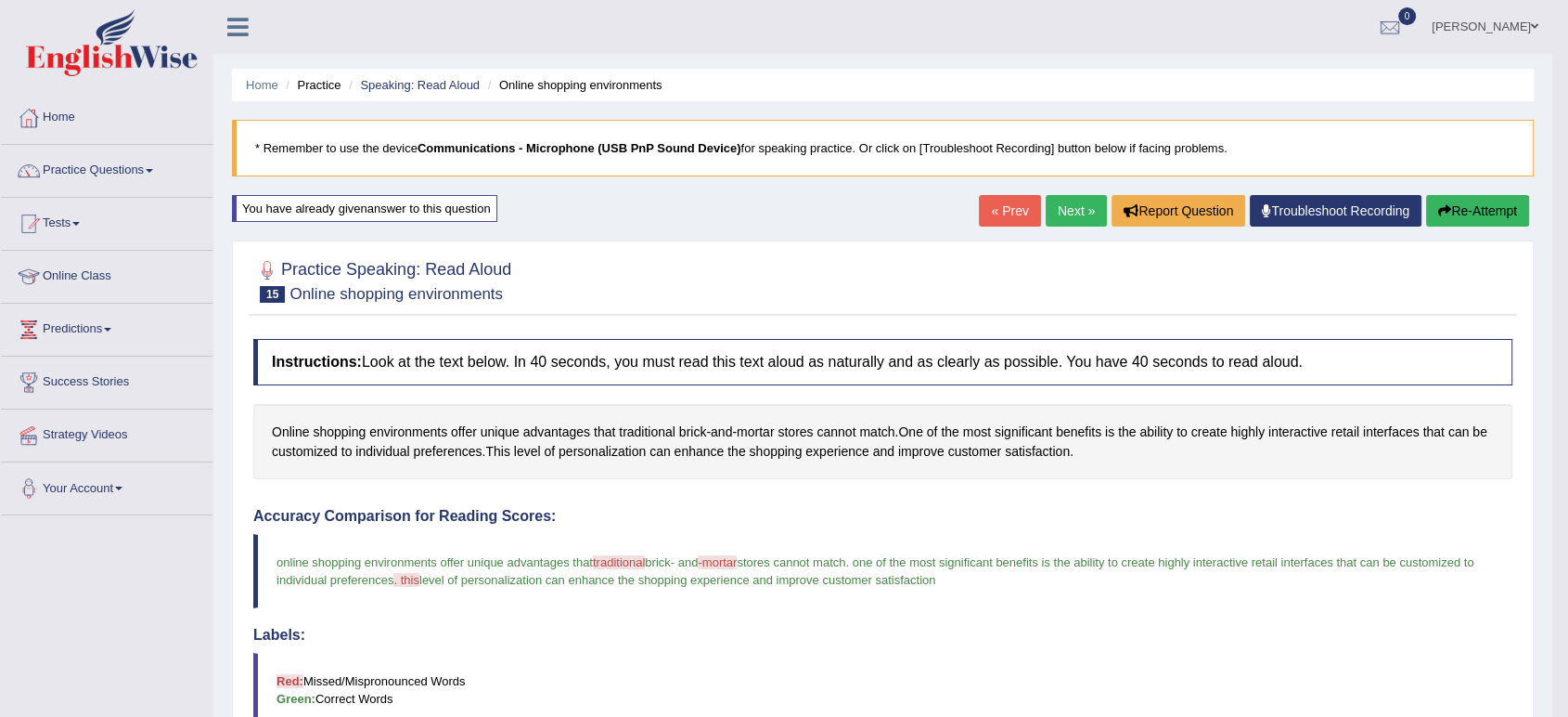
click at [1440, 208] on icon "button" at bounding box center [1445, 211] width 13 height 13
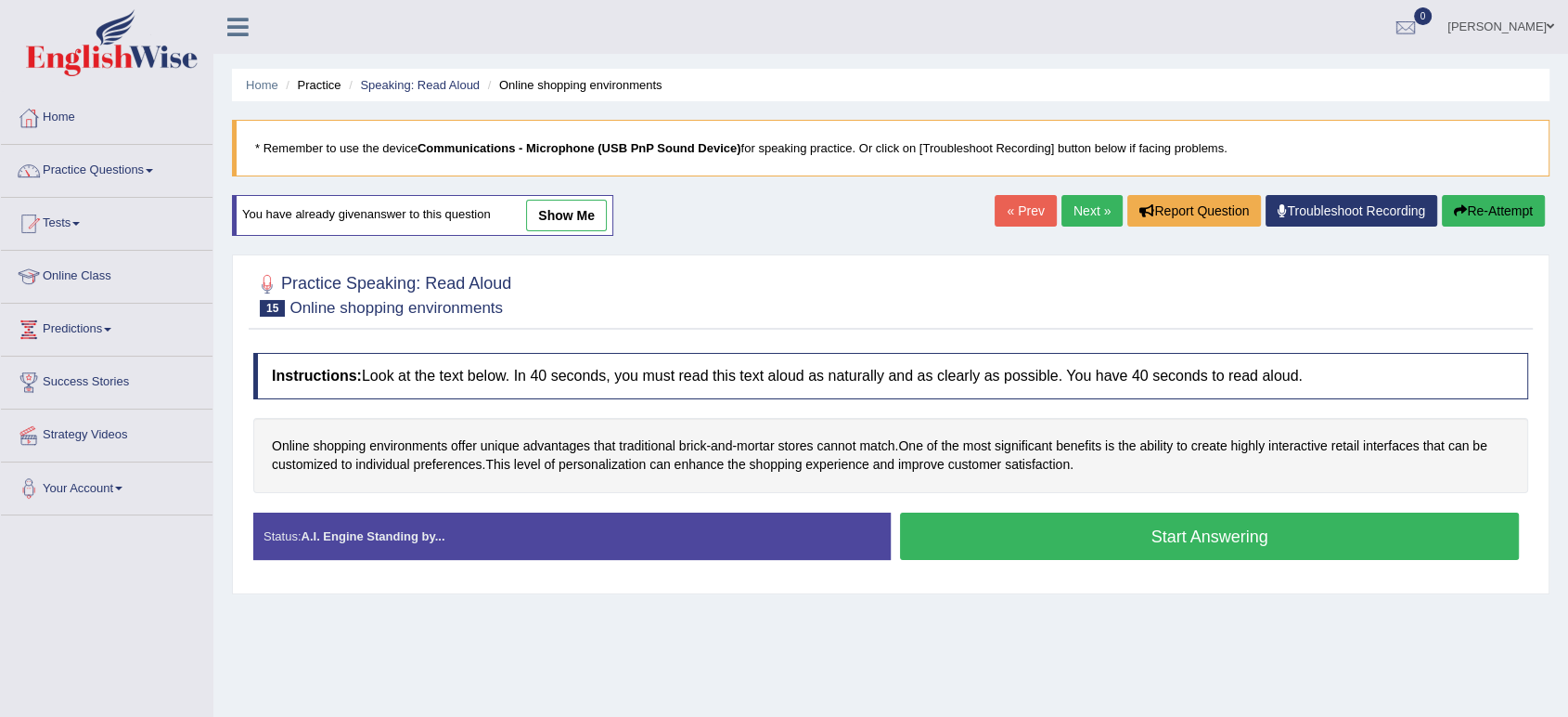
click at [970, 533] on button "Start Answering" at bounding box center [1210, 536] width 619 height 47
click at [1061, 526] on button "Start Answering" at bounding box center [1210, 536] width 619 height 47
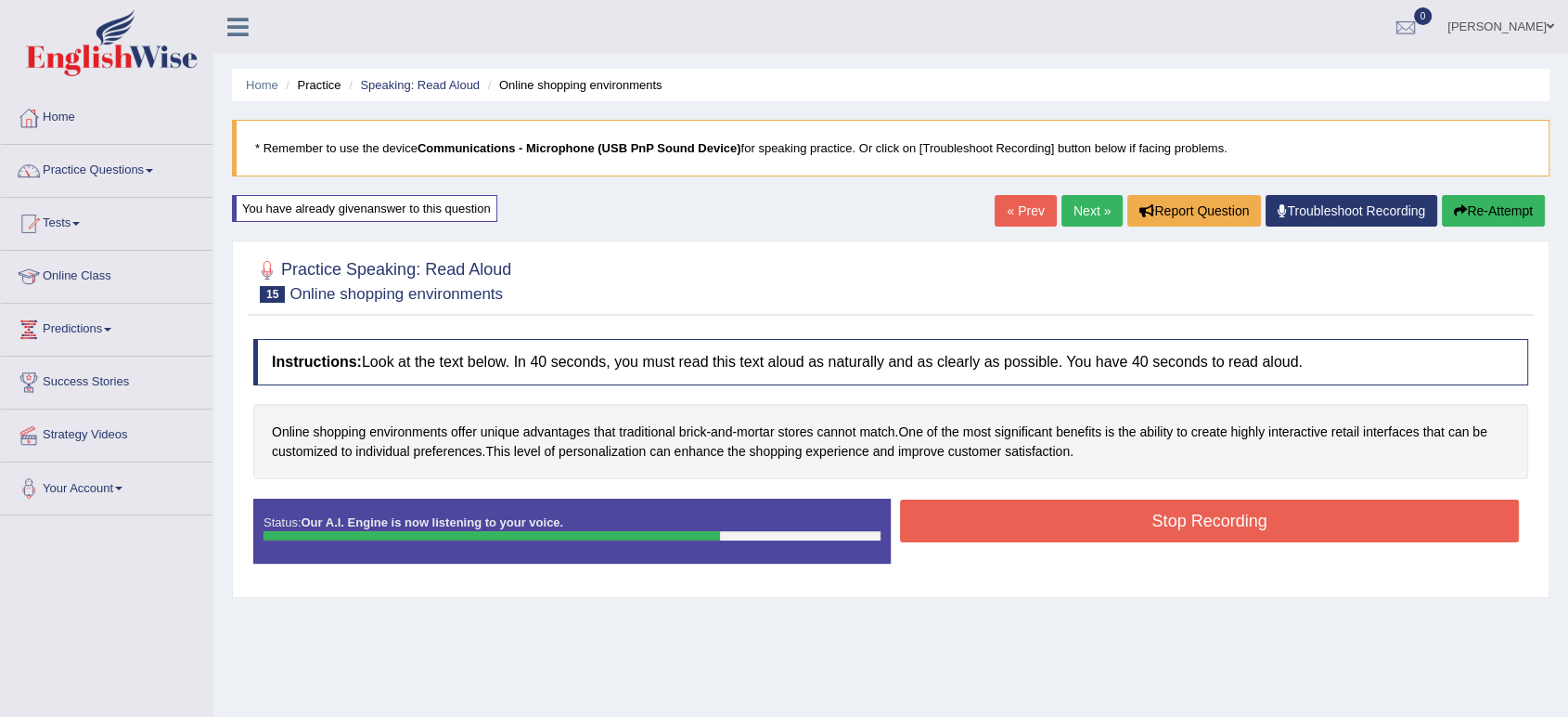
click at [1061, 526] on button "Stop Recording" at bounding box center [1210, 521] width 619 height 43
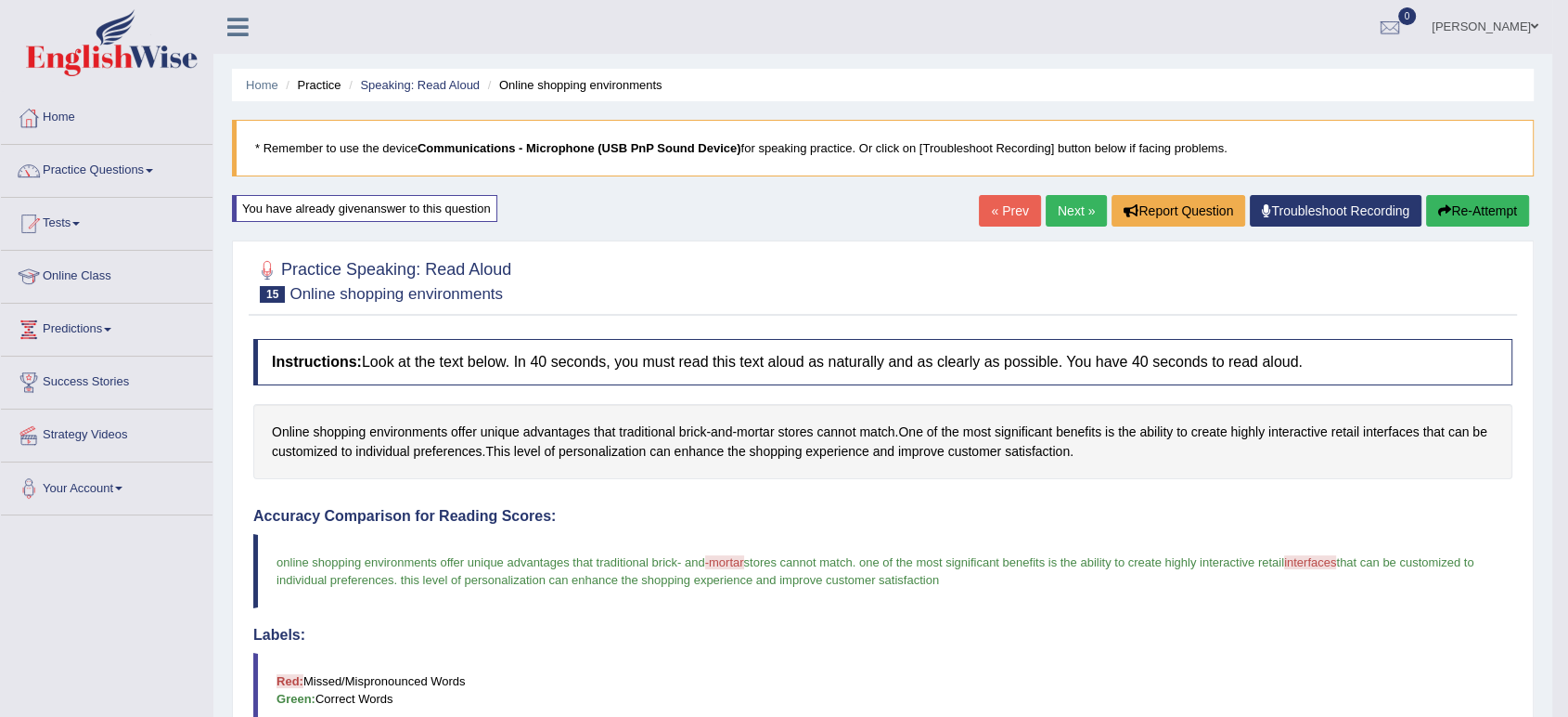
click at [1438, 212] on icon "button" at bounding box center [1445, 211] width 13 height 13
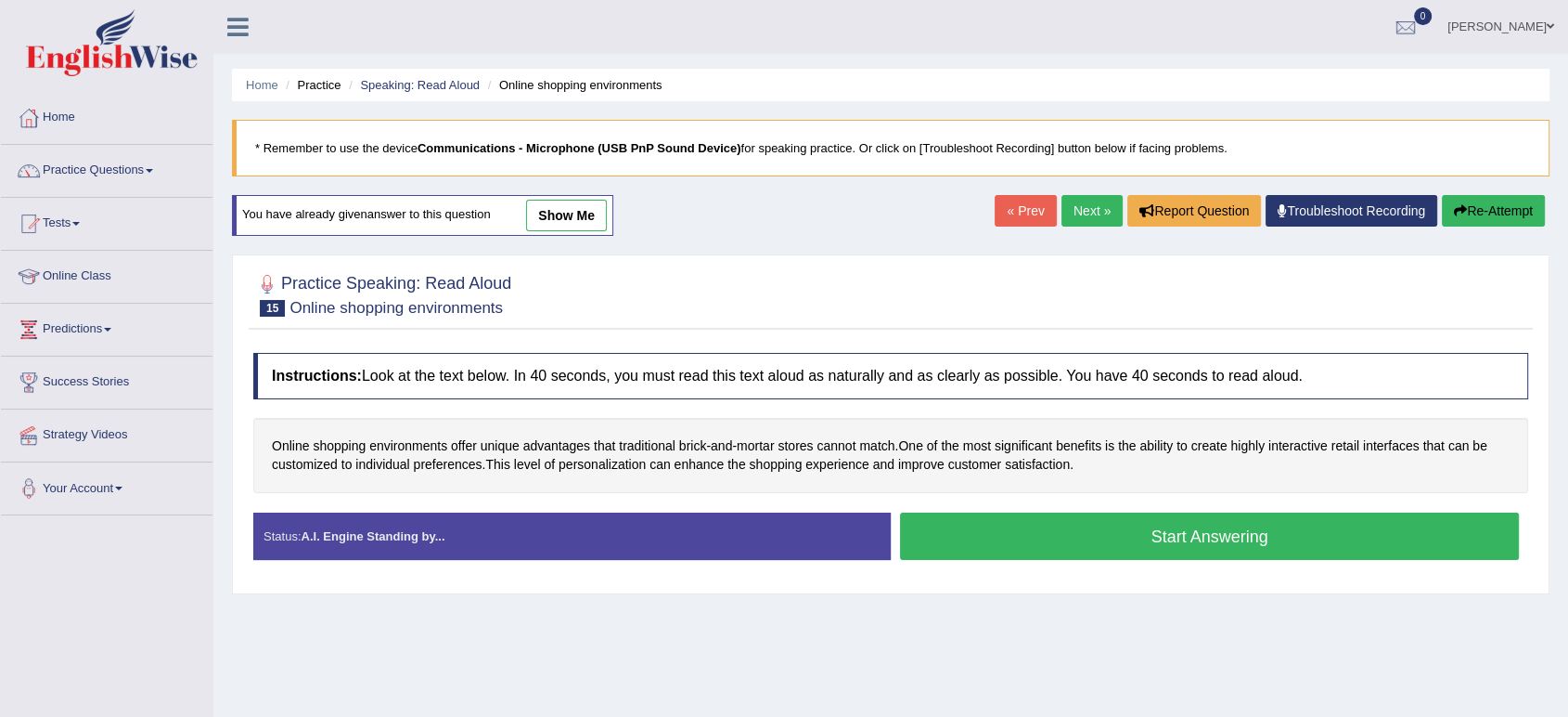
click at [1090, 538] on button "Start Answering" at bounding box center [1210, 536] width 619 height 47
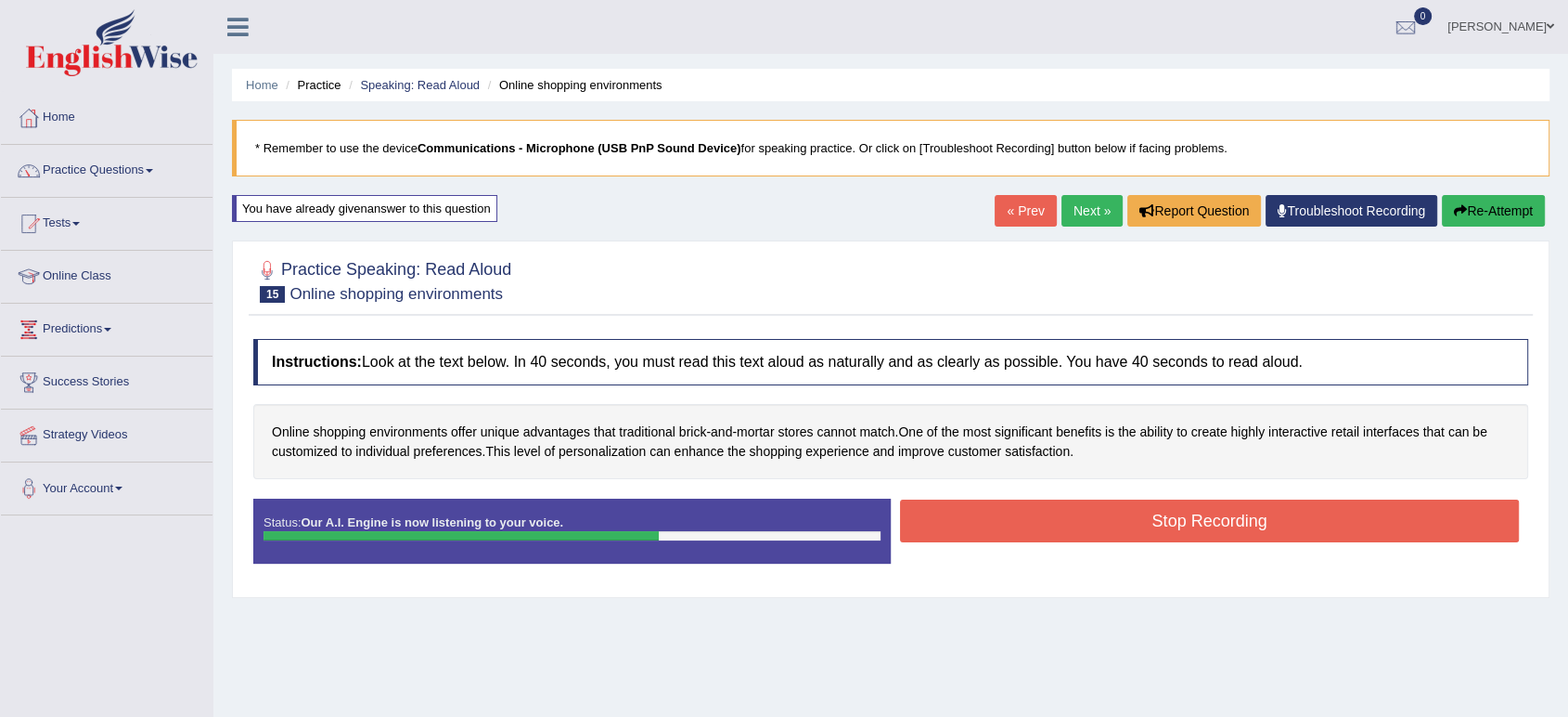
click at [1090, 538] on button "Stop Recording" at bounding box center [1210, 521] width 619 height 43
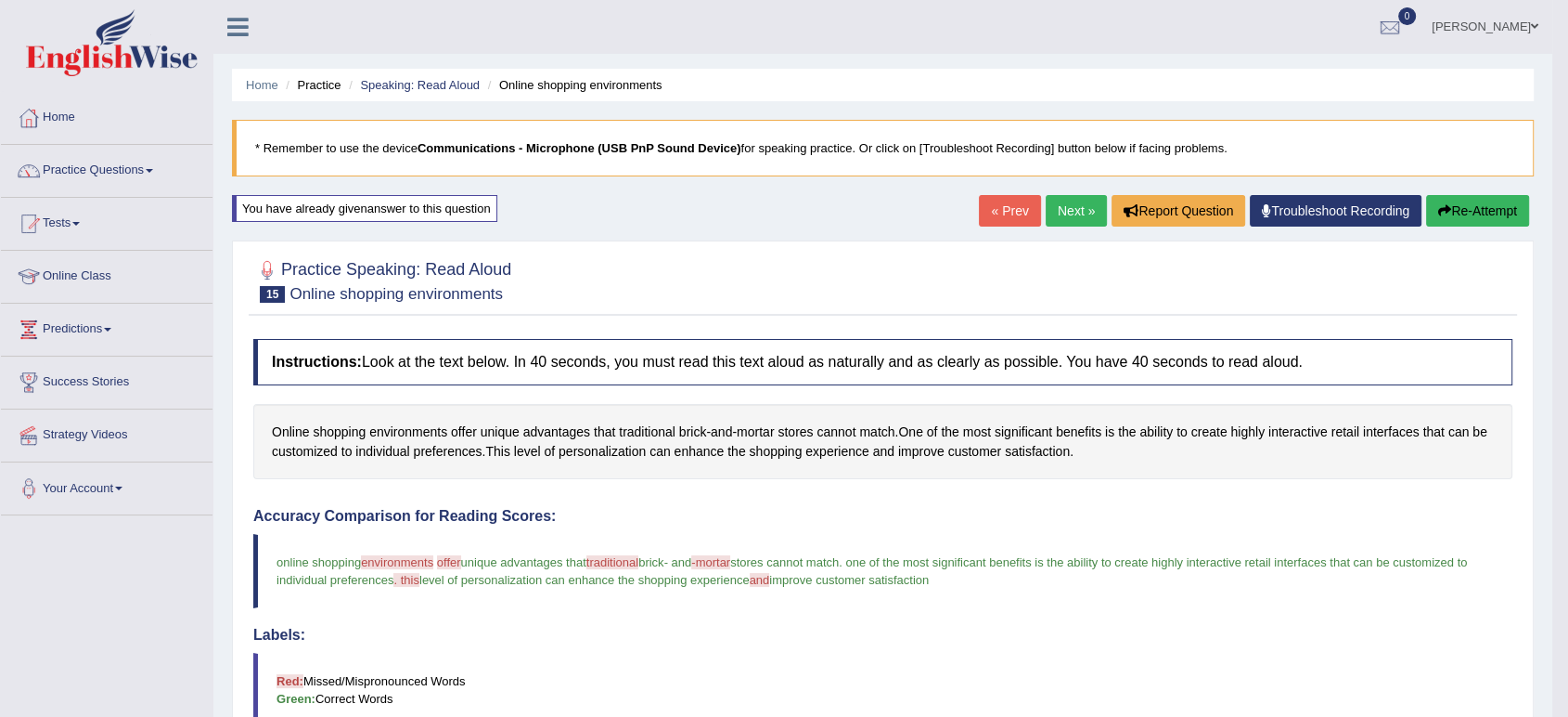
click at [1463, 209] on button "Re-Attempt" at bounding box center [1477, 211] width 103 height 32
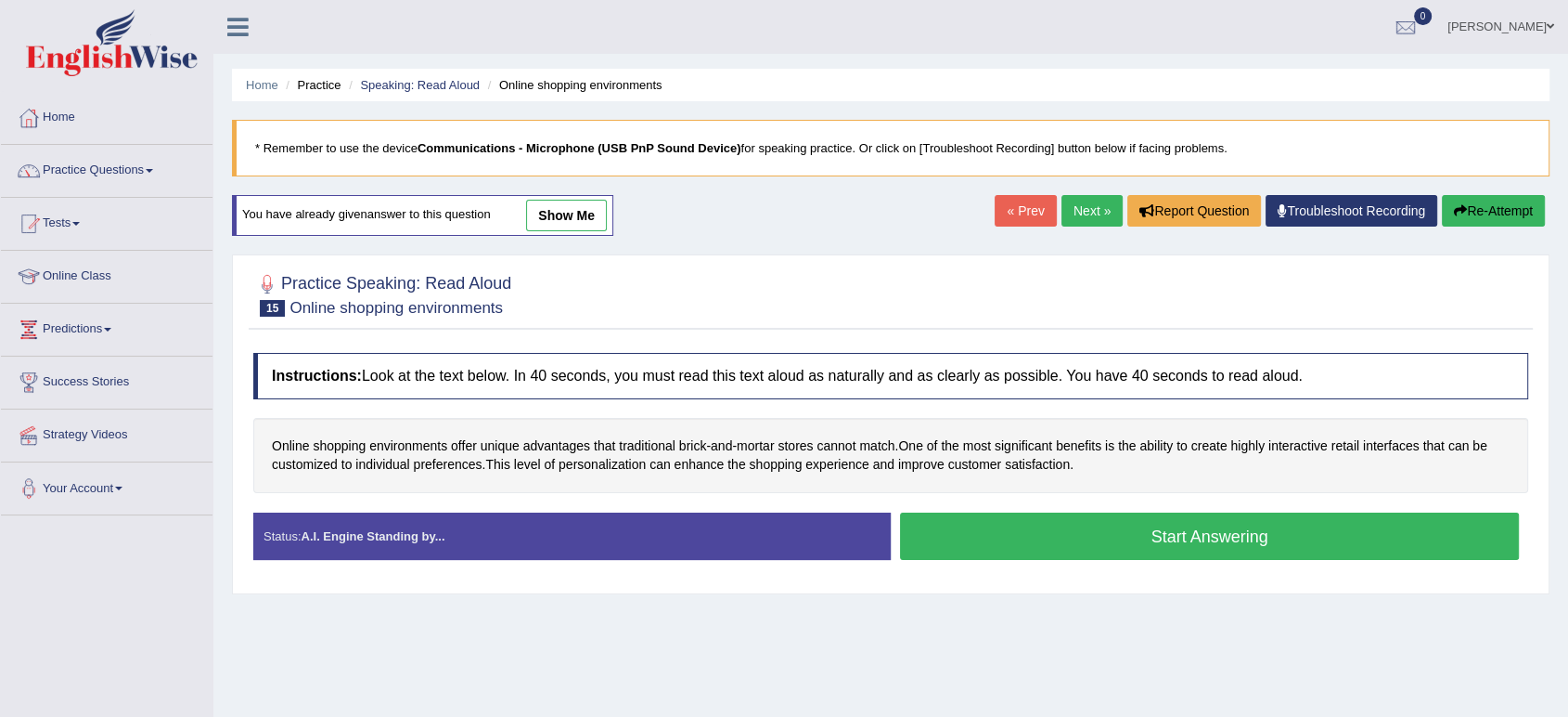
click at [1092, 526] on button "Start Answering" at bounding box center [1210, 536] width 619 height 47
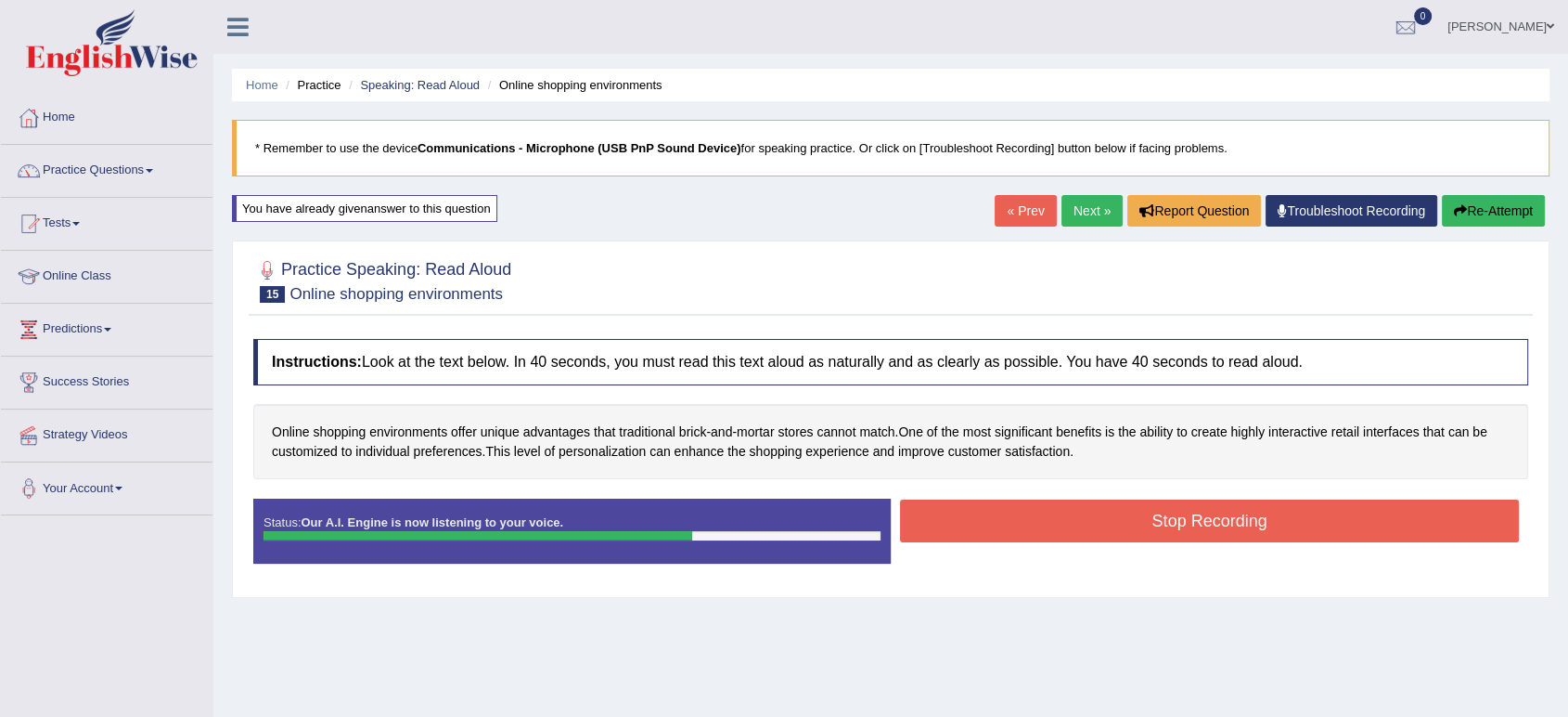
click at [1092, 526] on button "Stop Recording" at bounding box center [1210, 521] width 619 height 43
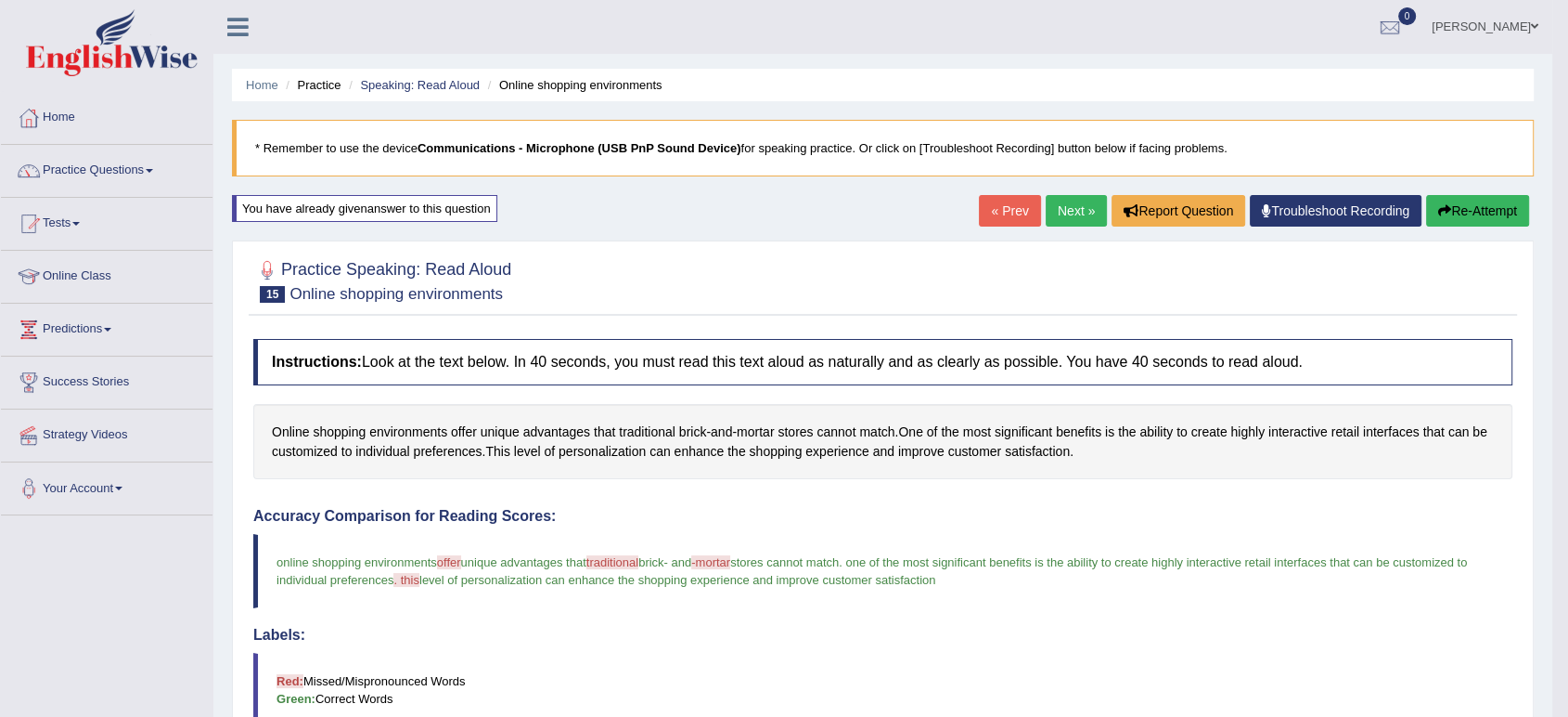
click at [1077, 206] on link "Next »" at bounding box center [1077, 211] width 61 height 32
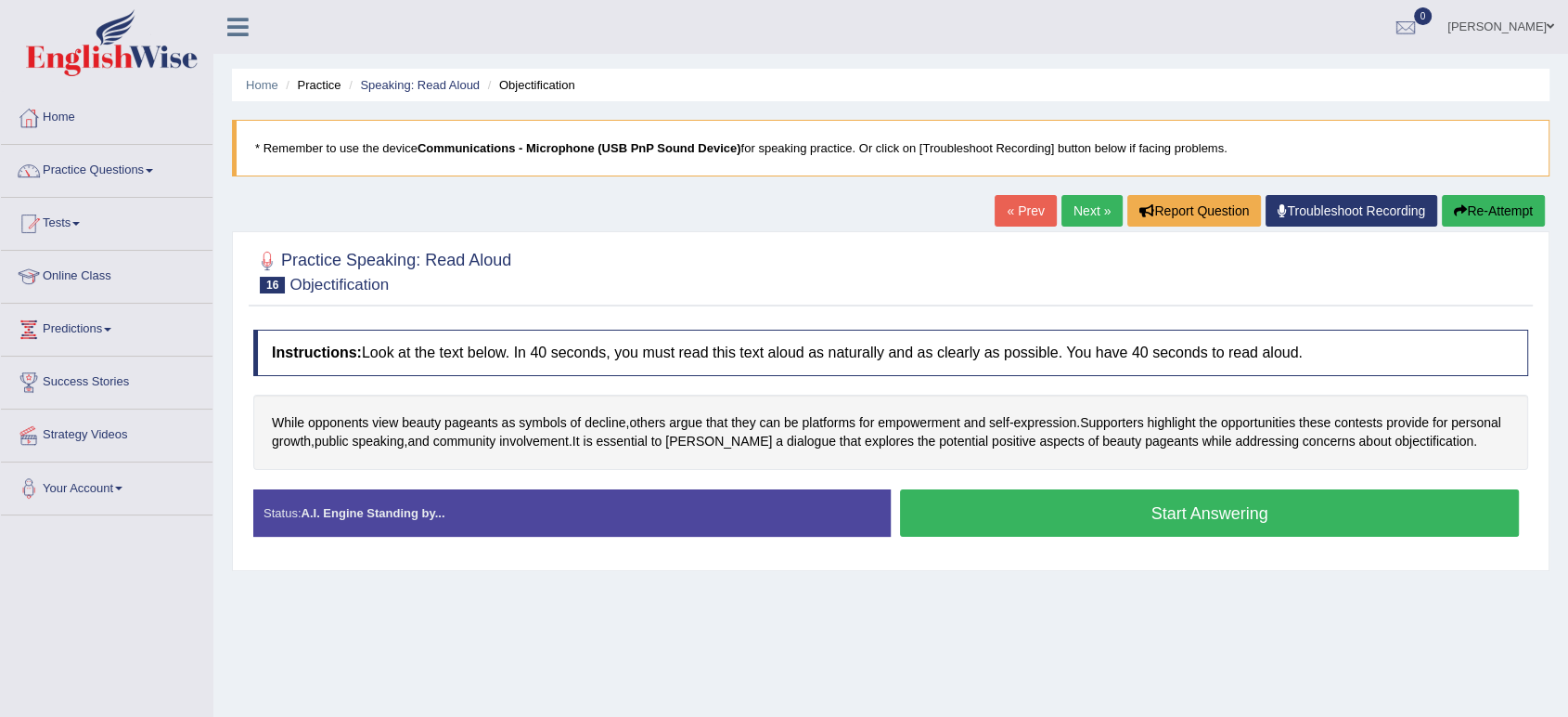
click at [1004, 516] on button "Start Answering" at bounding box center [1210, 513] width 619 height 47
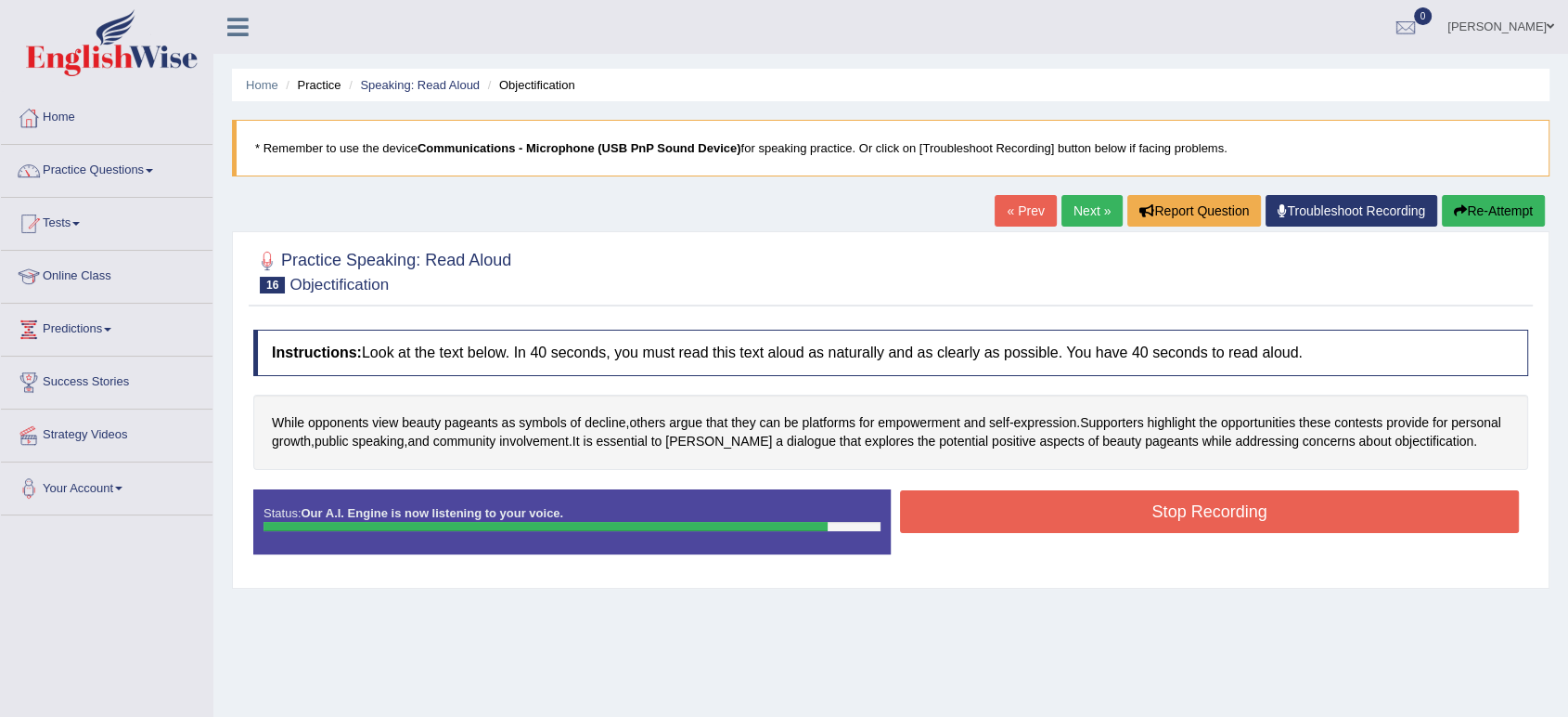
click at [1004, 516] on button "Stop Recording" at bounding box center [1210, 512] width 619 height 43
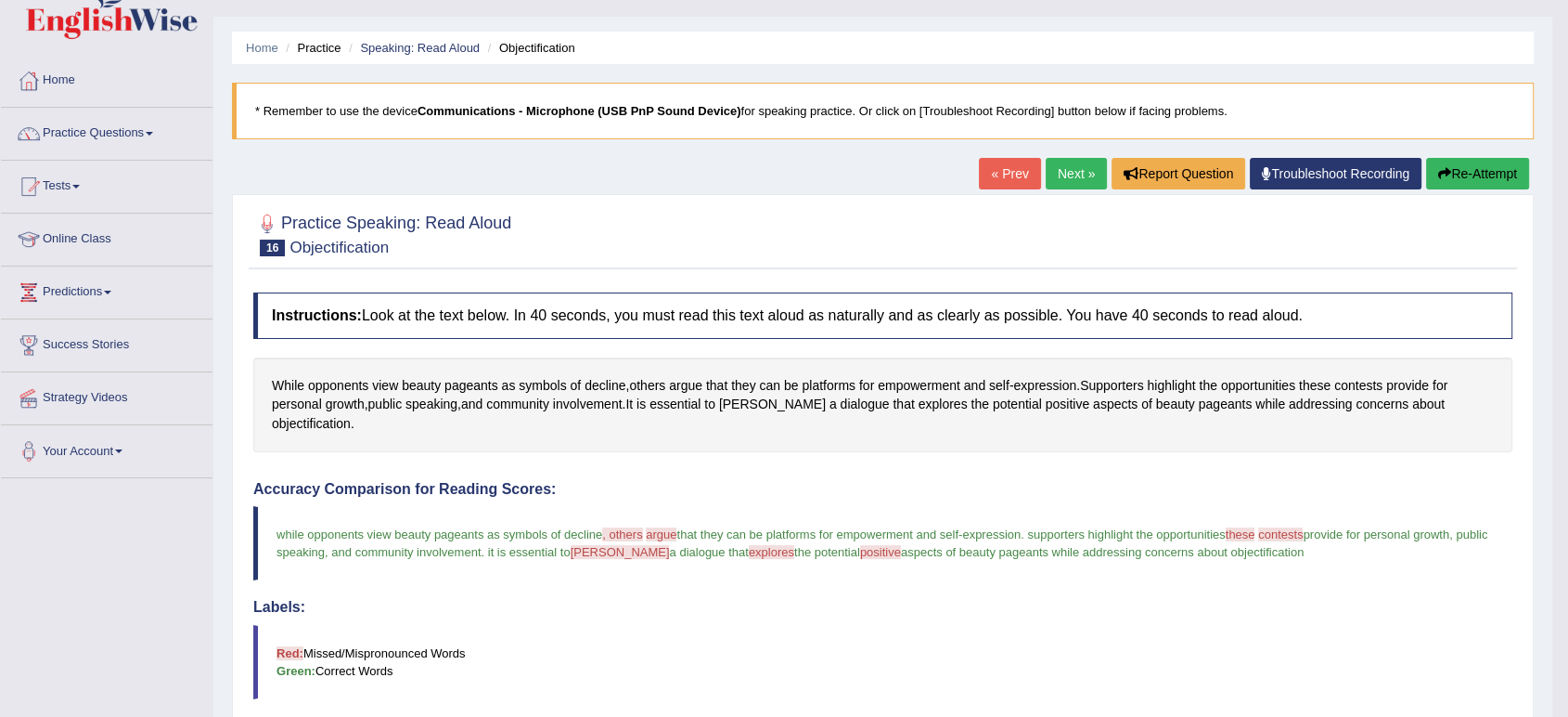
scroll to position [33, 0]
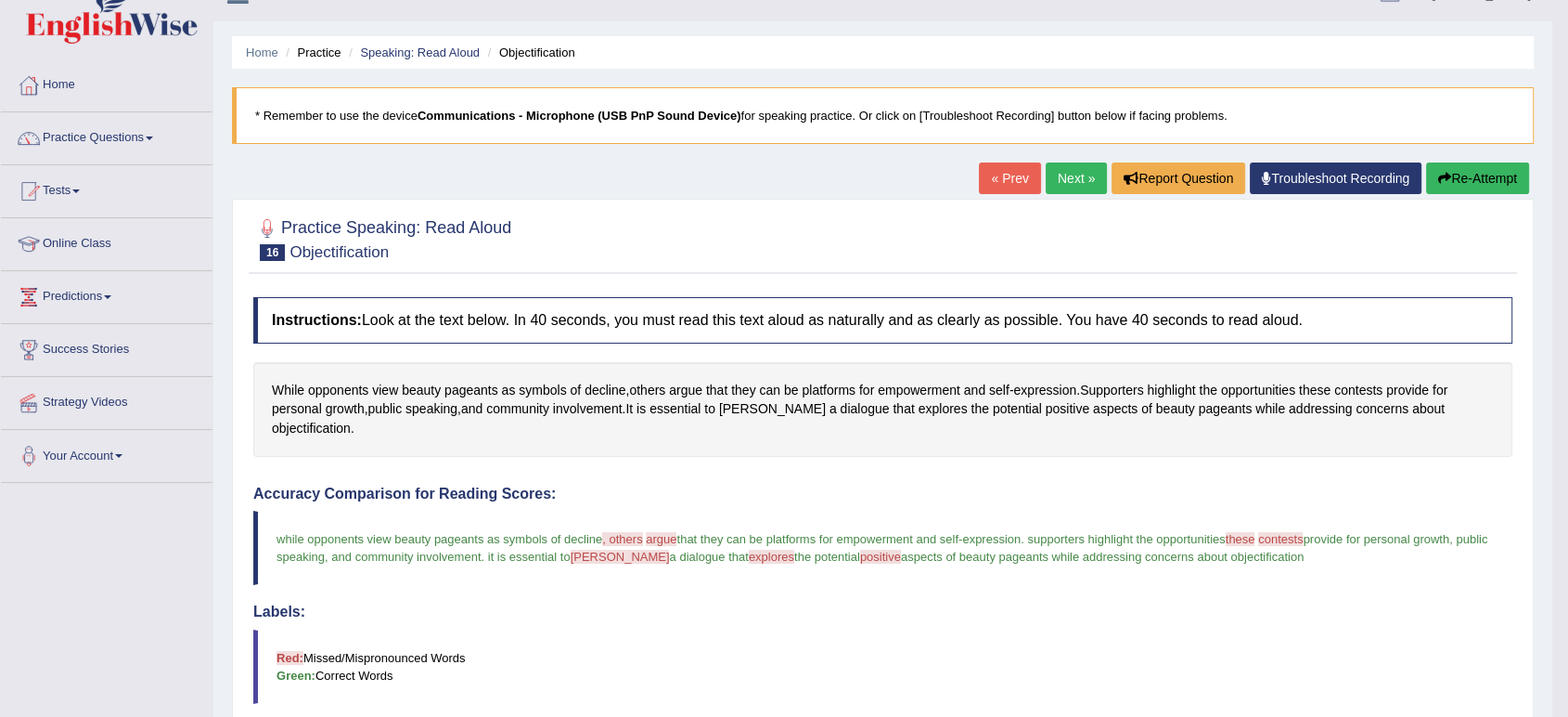
click at [1480, 173] on button "Re-Attempt" at bounding box center [1477, 178] width 103 height 32
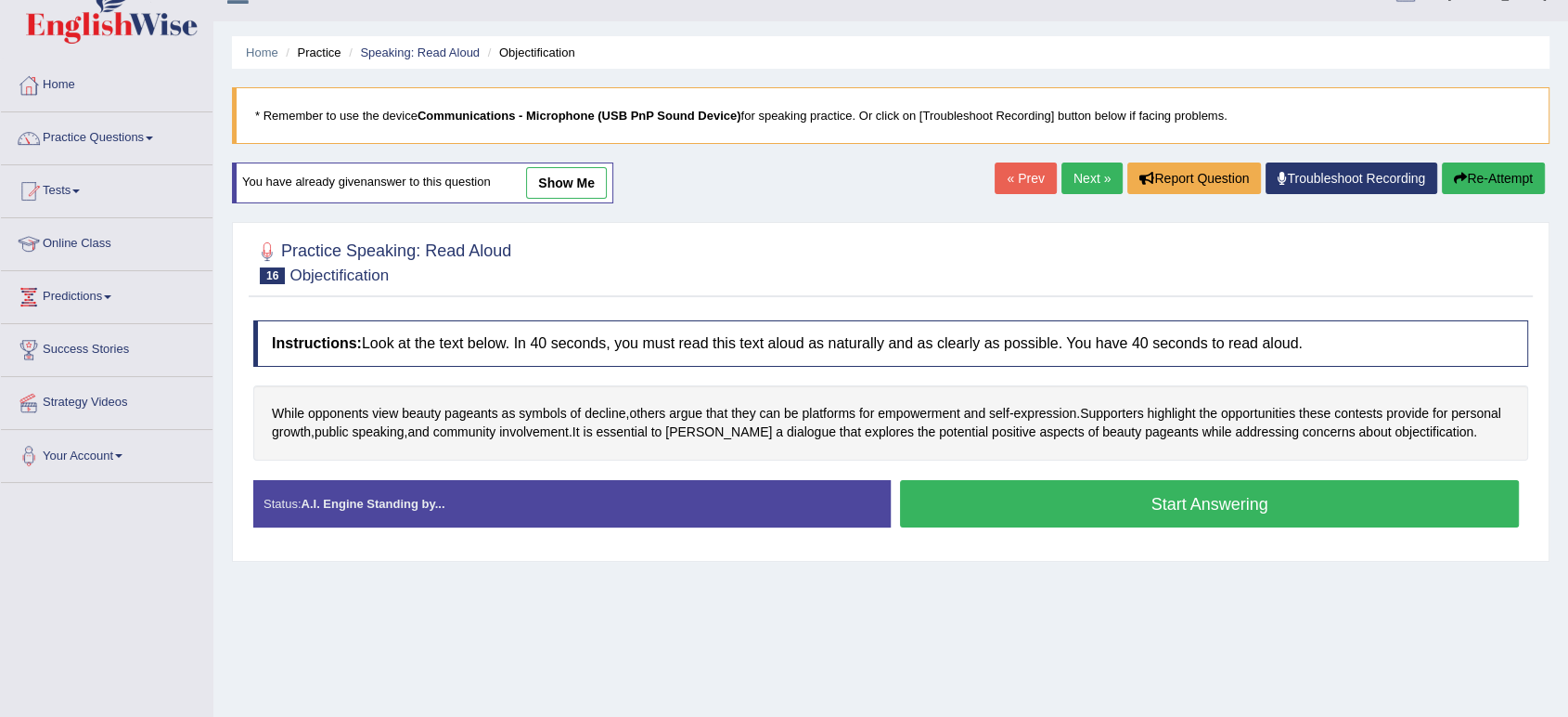
click at [951, 499] on button "Start Answering" at bounding box center [1210, 503] width 619 height 47
click at [1043, 510] on button "Start Answering" at bounding box center [1210, 503] width 619 height 47
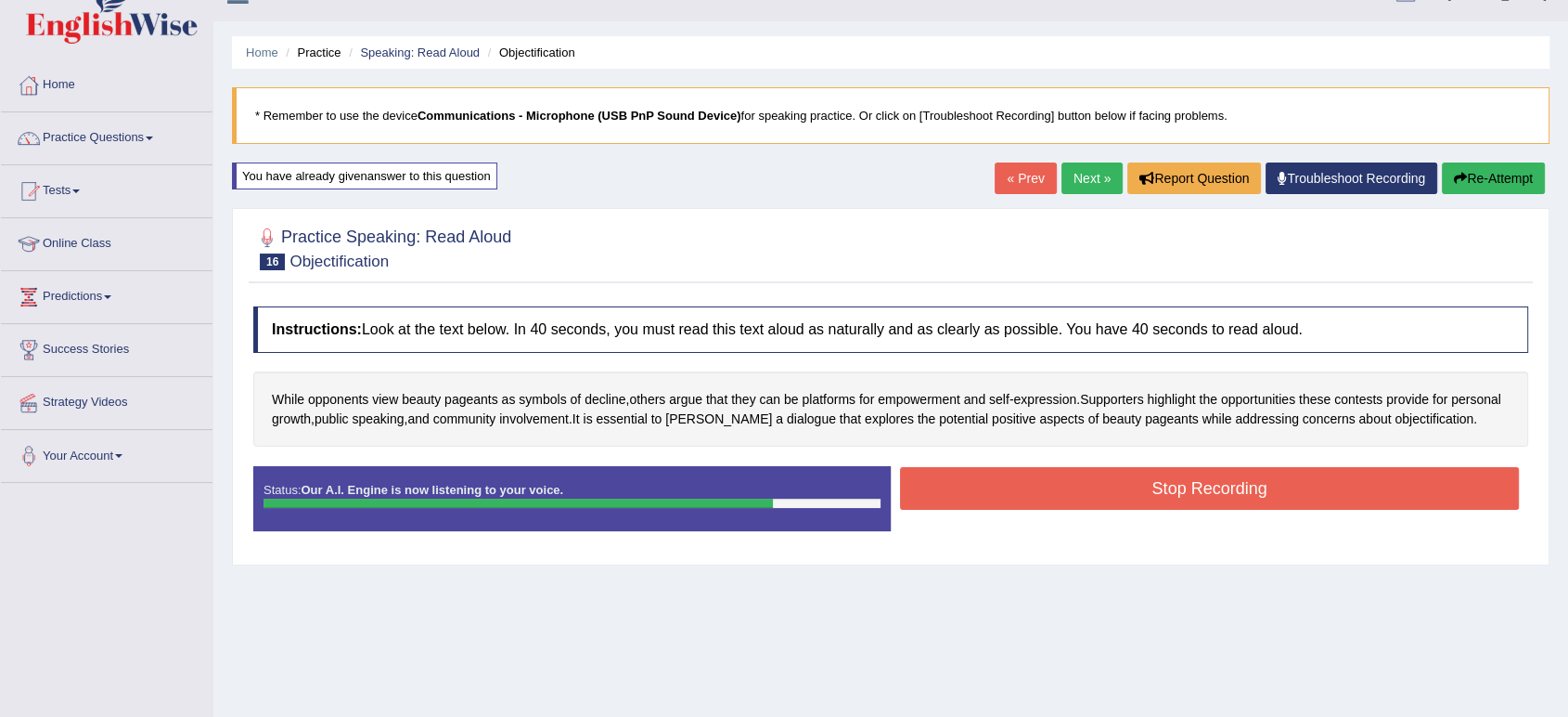
click at [1042, 482] on button "Stop Recording" at bounding box center [1210, 489] width 619 height 43
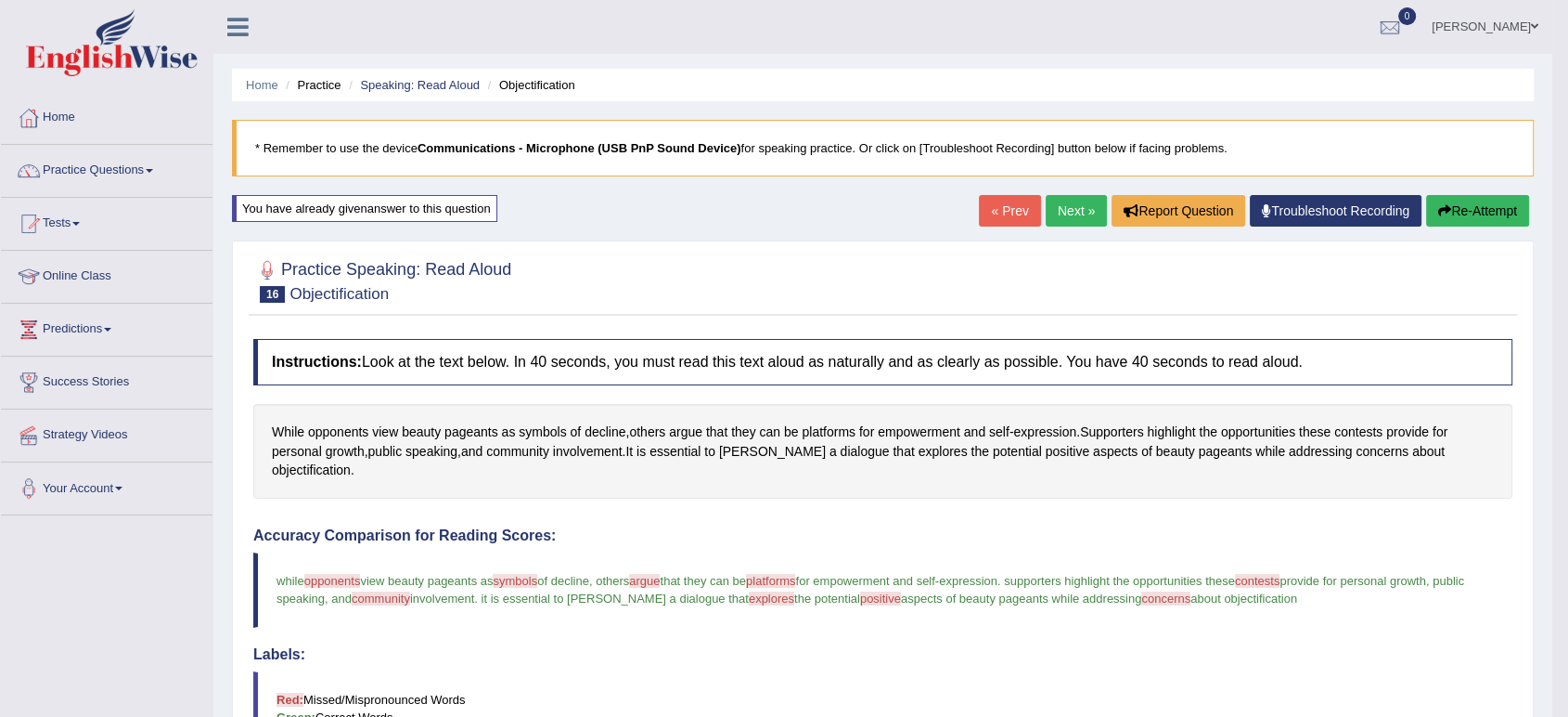
click at [1072, 214] on link "Next »" at bounding box center [1077, 211] width 61 height 32
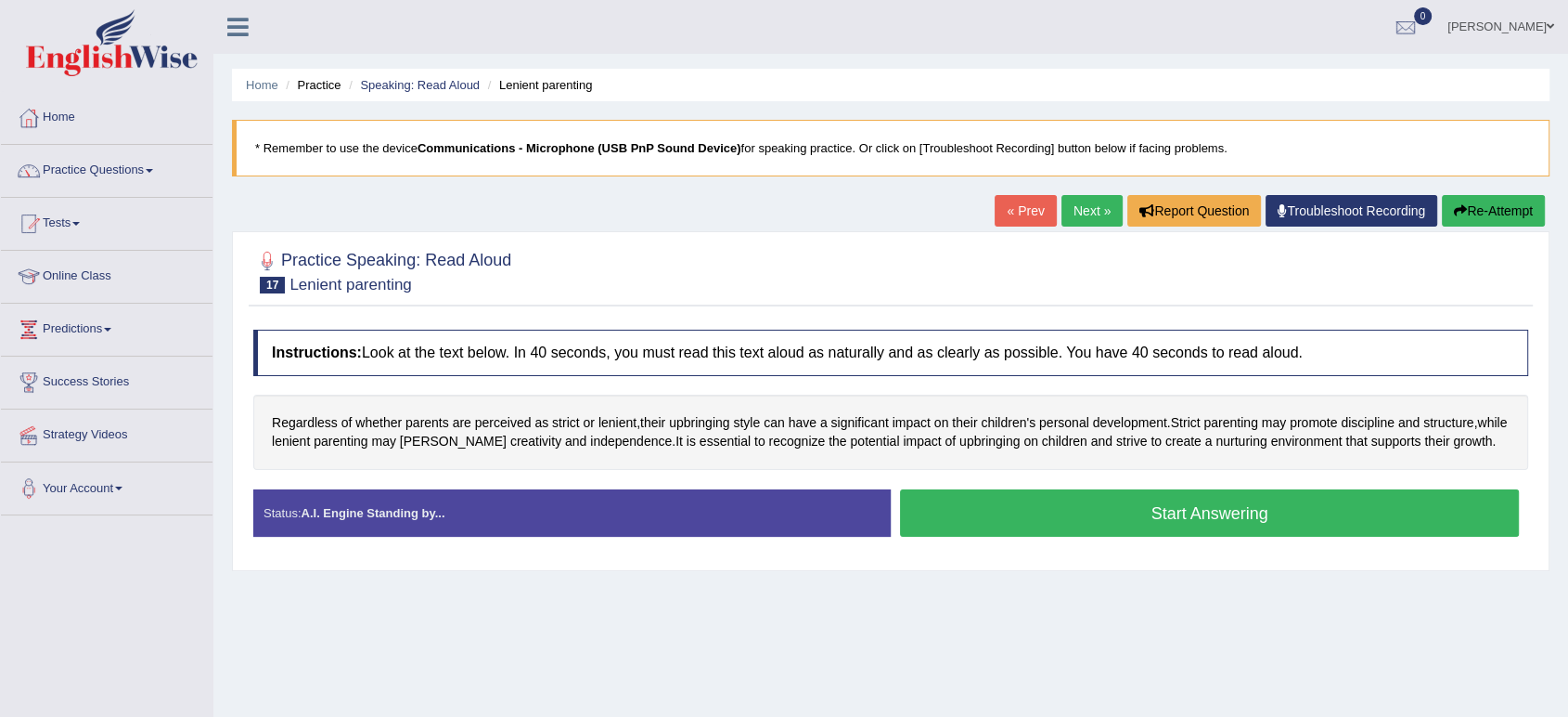
click at [1274, 522] on button "Start Answering" at bounding box center [1210, 513] width 619 height 47
click at [971, 511] on button "Start Answering" at bounding box center [1210, 513] width 619 height 47
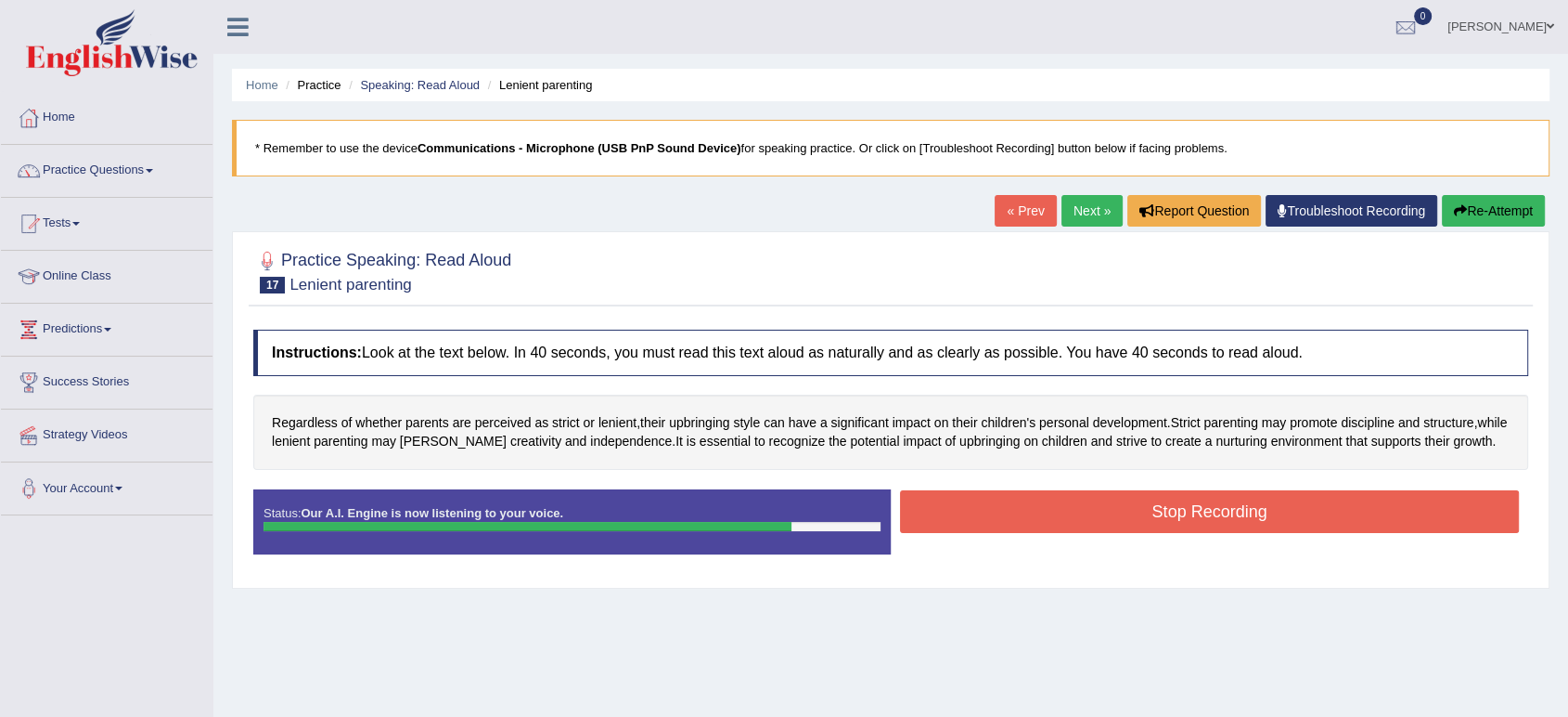
click at [971, 511] on button "Stop Recording" at bounding box center [1210, 512] width 619 height 43
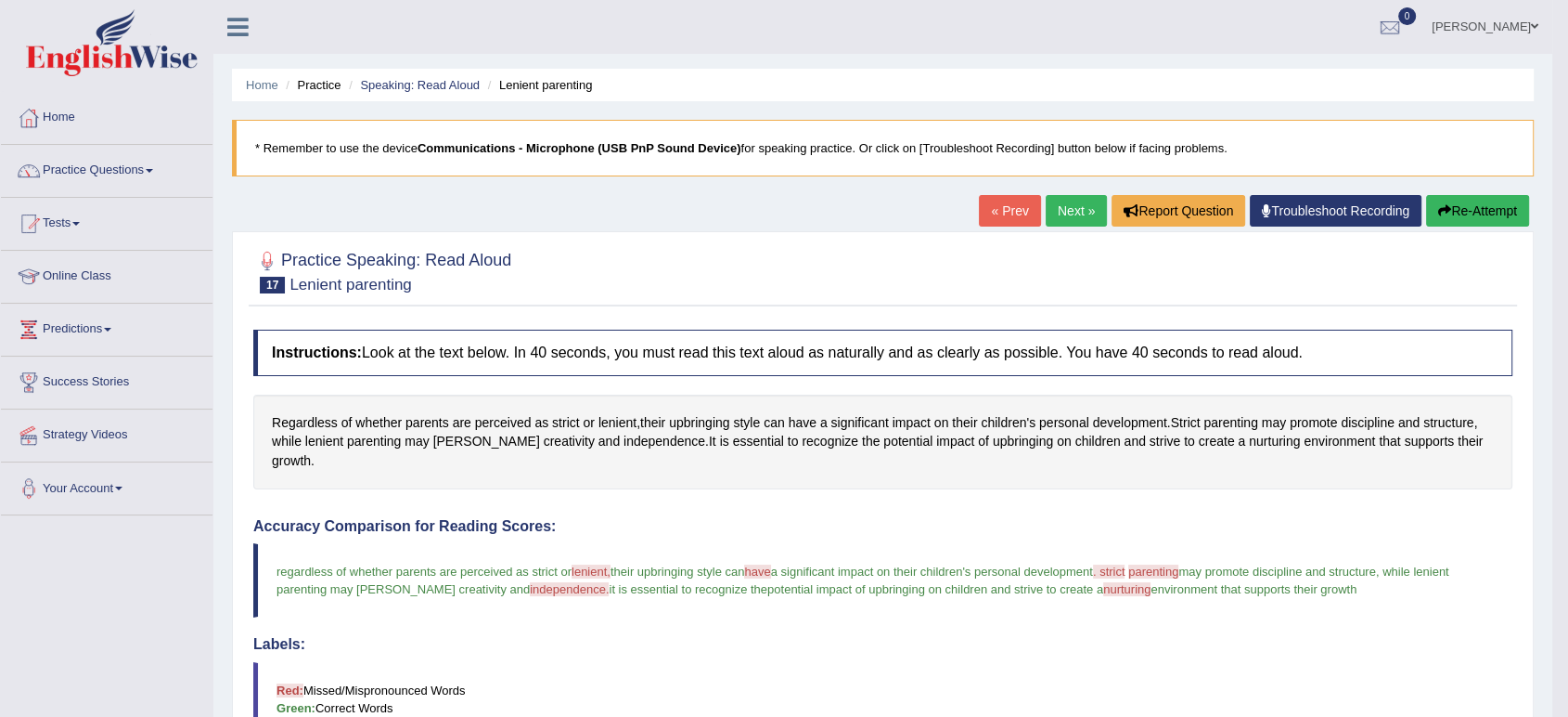
click at [1489, 218] on button "Re-Attempt" at bounding box center [1477, 211] width 103 height 32
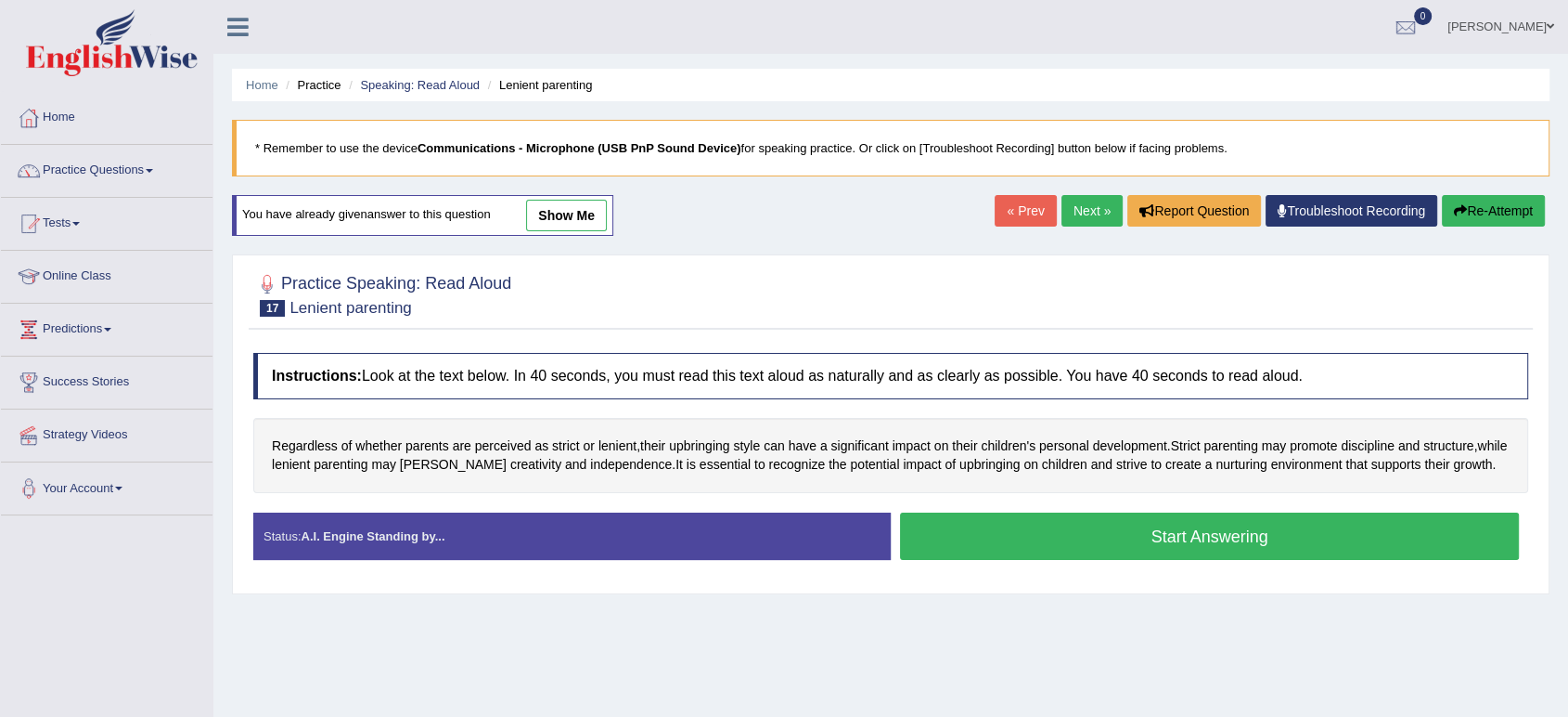
click at [993, 548] on button "Start Answering" at bounding box center [1210, 536] width 619 height 47
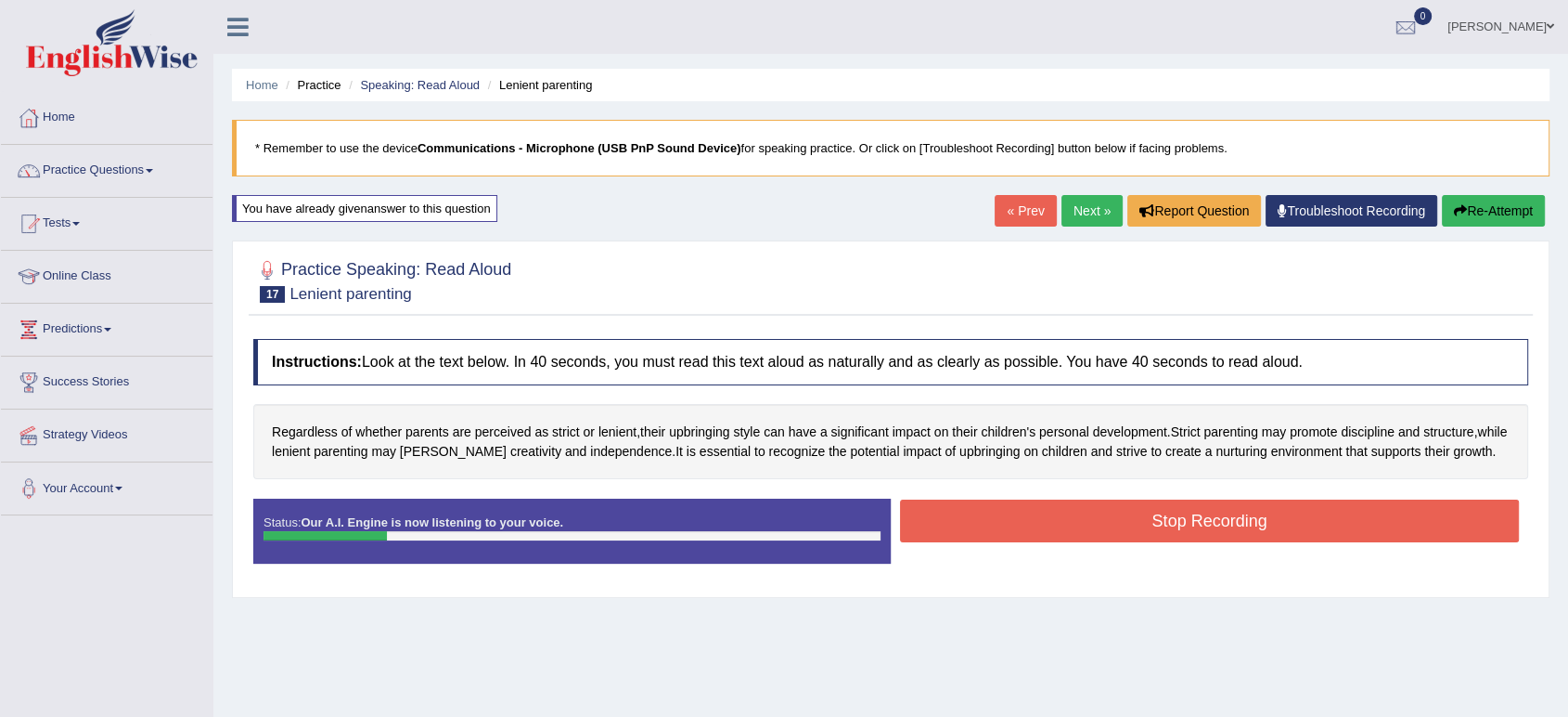
click at [1512, 215] on button "Re-Attempt" at bounding box center [1493, 211] width 103 height 32
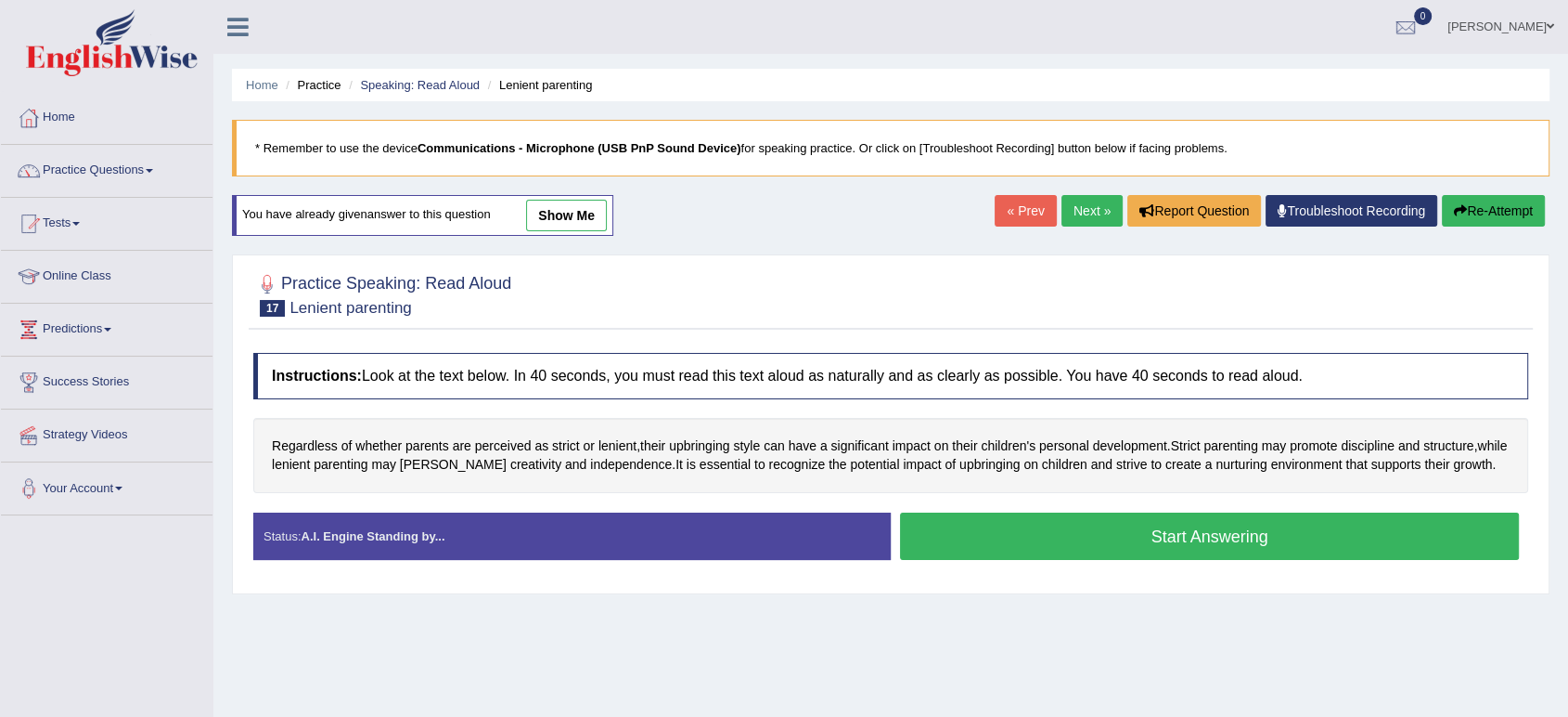
click at [1247, 525] on button "Start Answering" at bounding box center [1210, 536] width 619 height 47
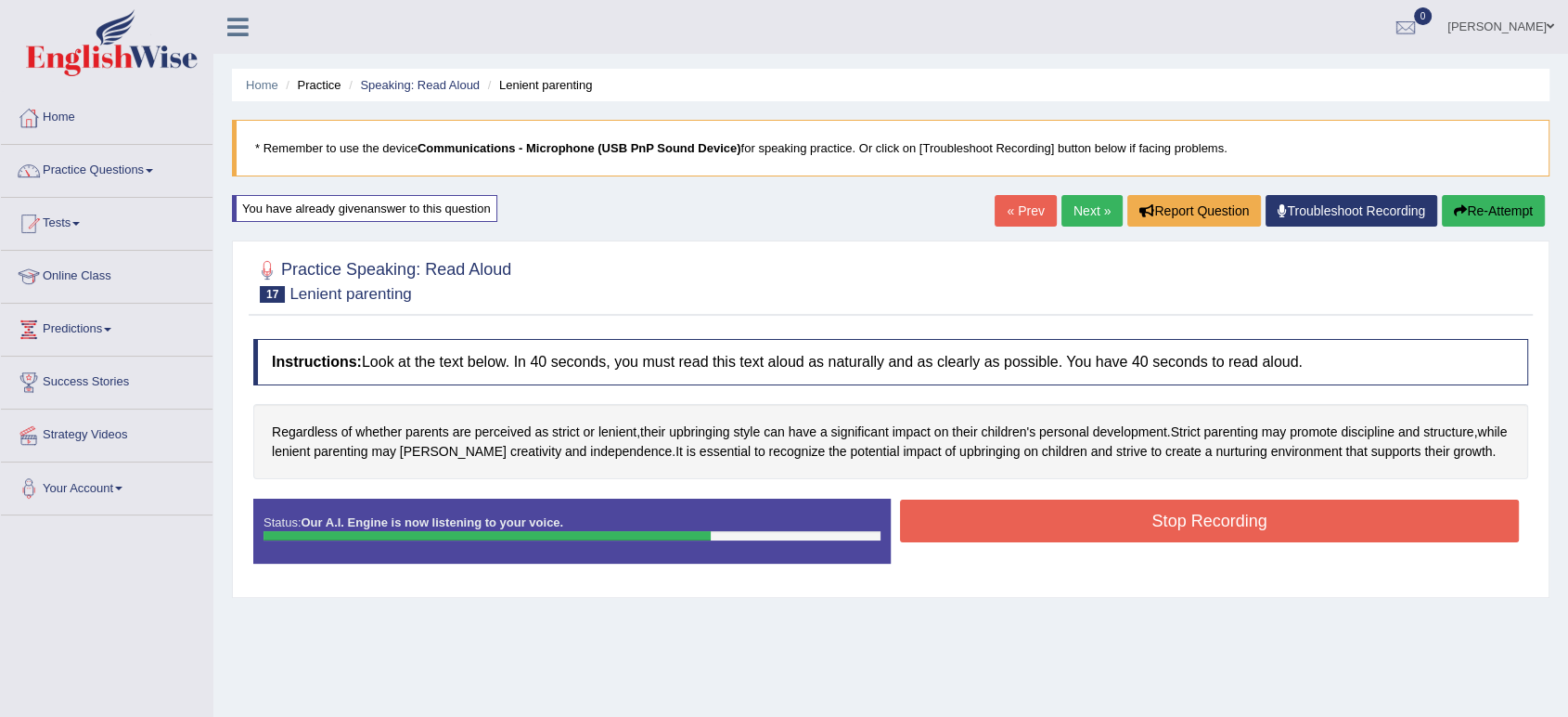
click at [1247, 525] on button "Stop Recording" at bounding box center [1210, 521] width 619 height 43
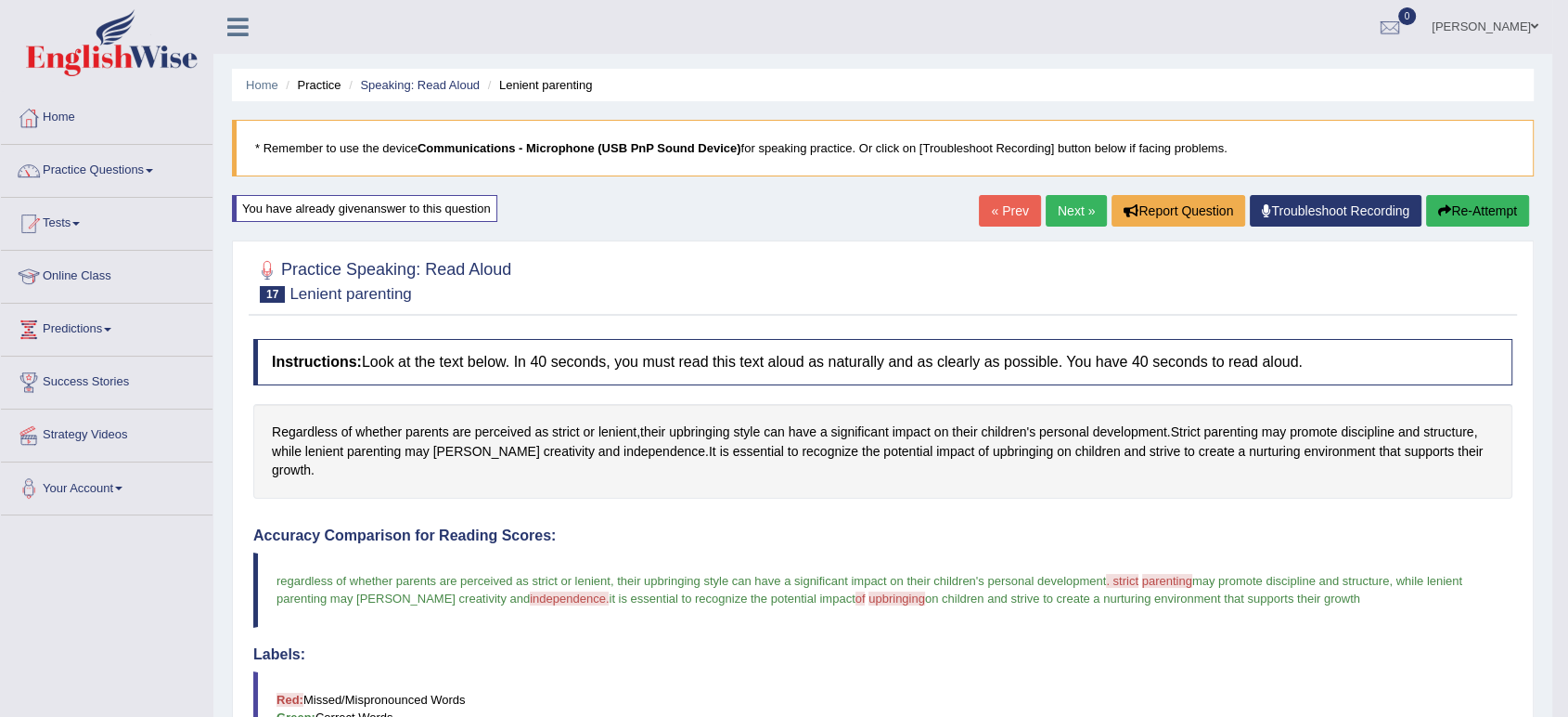
click at [1069, 211] on link "Next »" at bounding box center [1077, 211] width 61 height 32
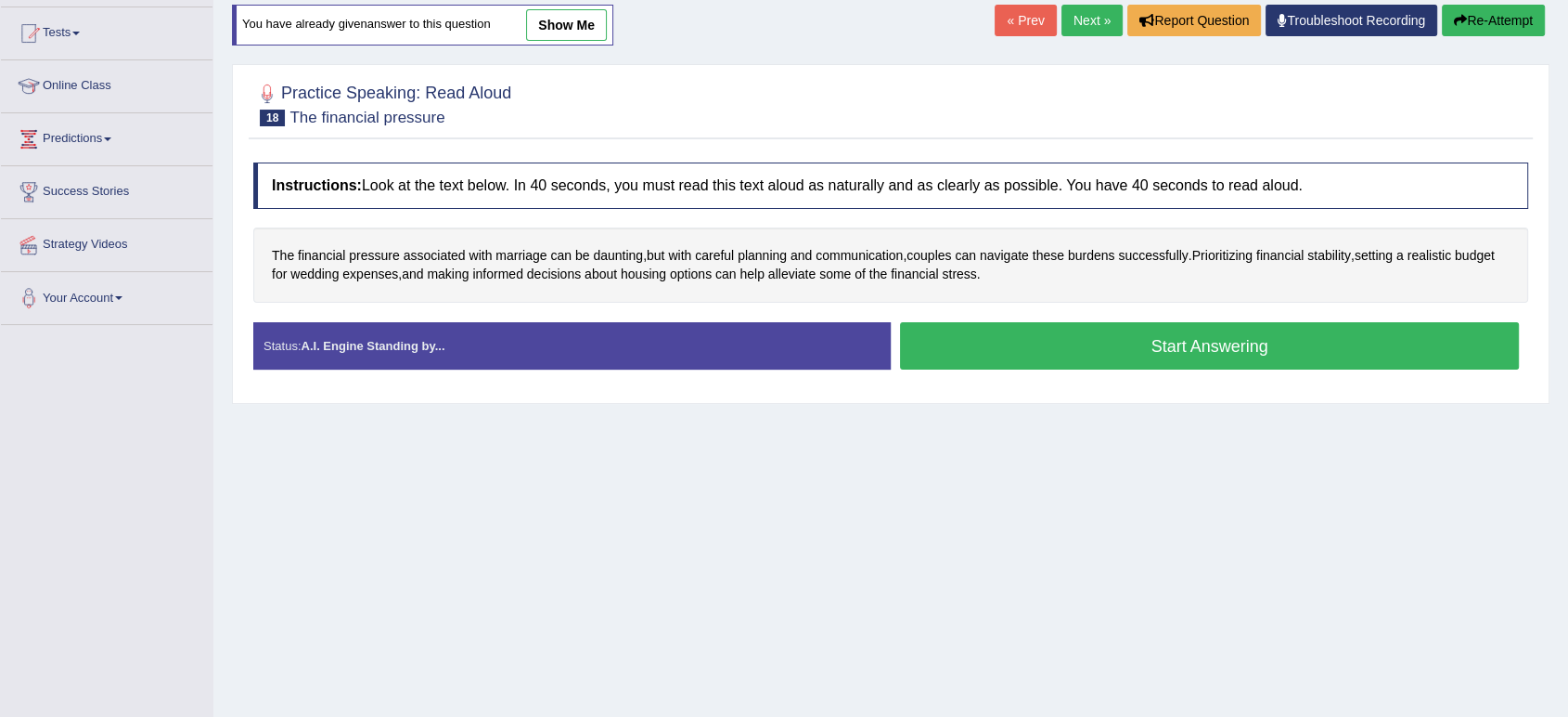
click at [957, 330] on button "Start Answering" at bounding box center [1210, 345] width 619 height 47
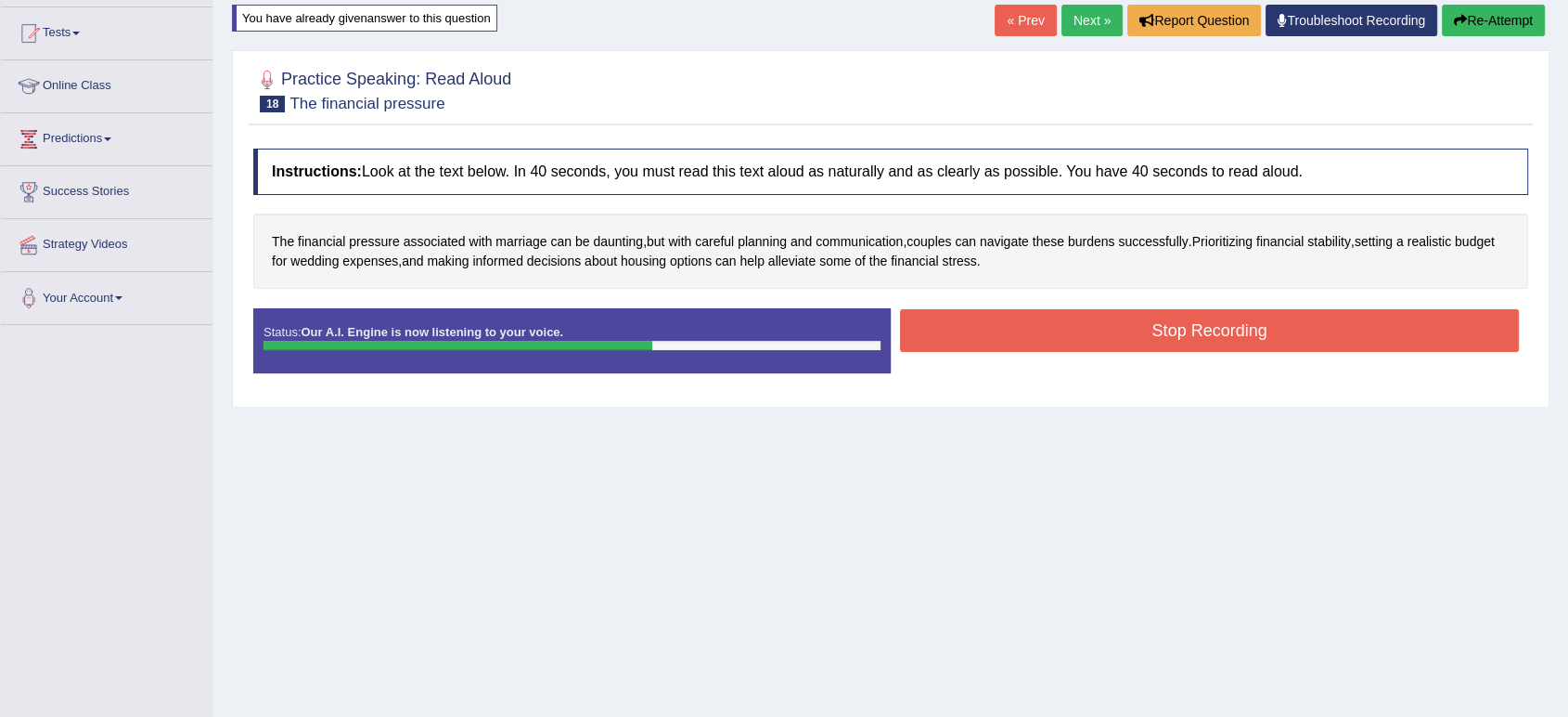
click at [957, 330] on button "Stop Recording" at bounding box center [1210, 331] width 619 height 43
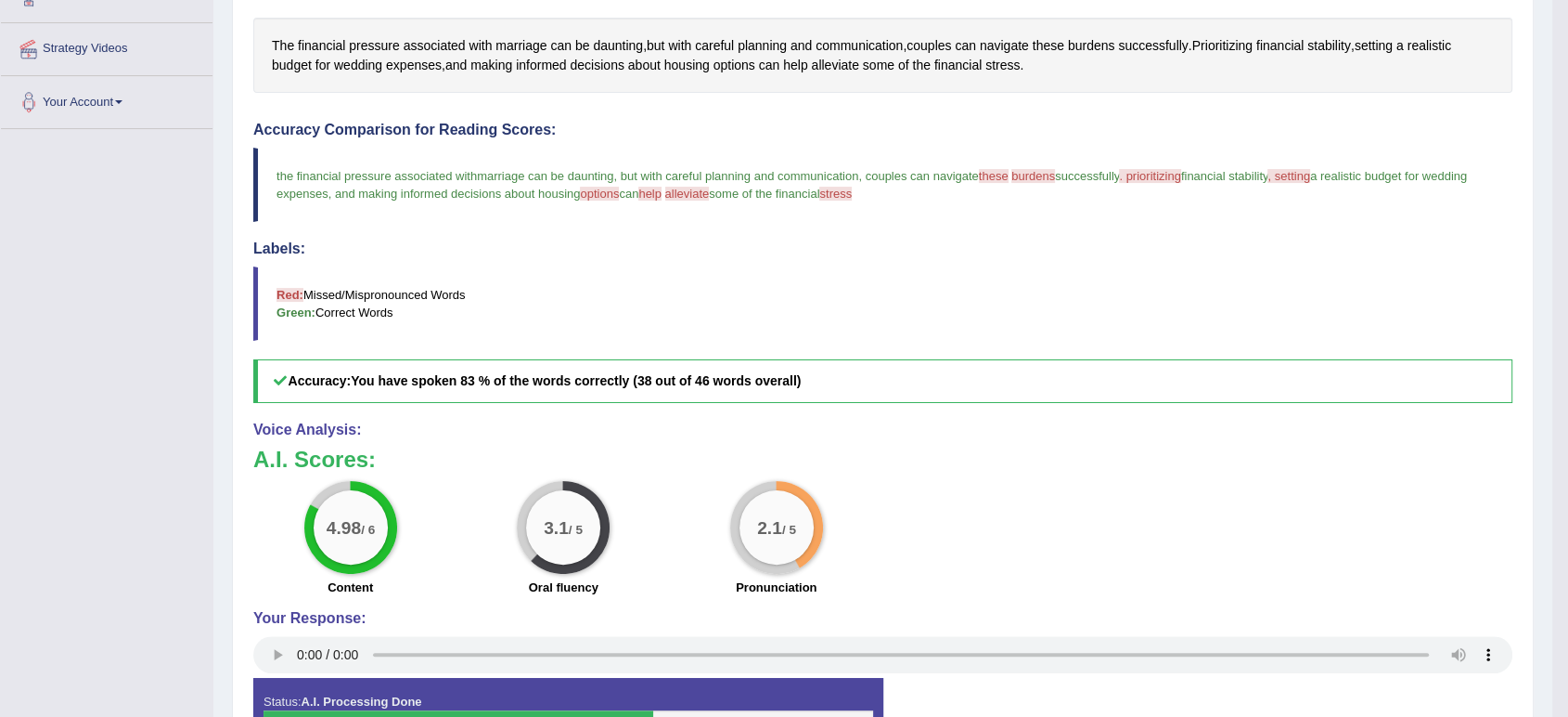
scroll to position [385, 0]
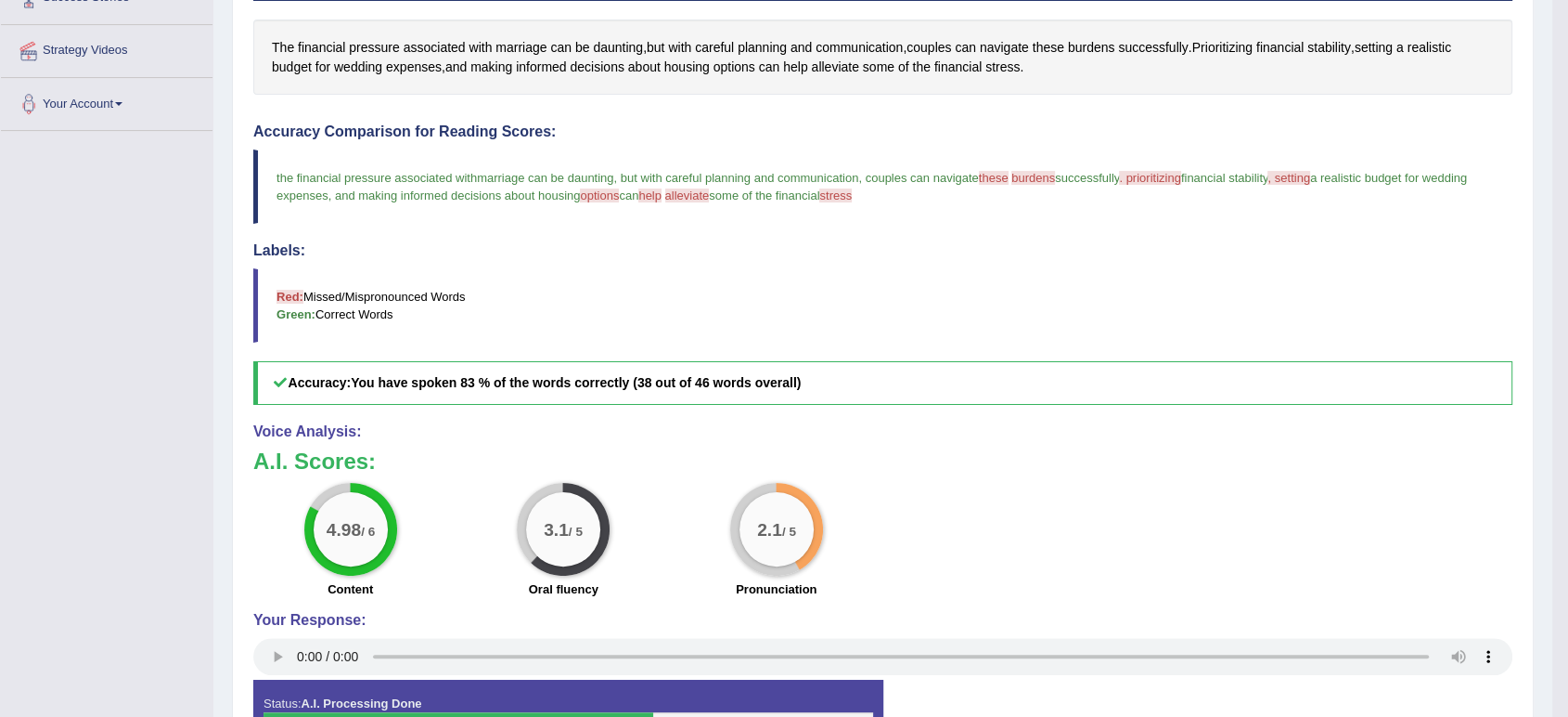
click at [957, 330] on blockquote "Red: Missed/Mispronounced Words Green: Correct Words" at bounding box center [883, 306] width 1260 height 74
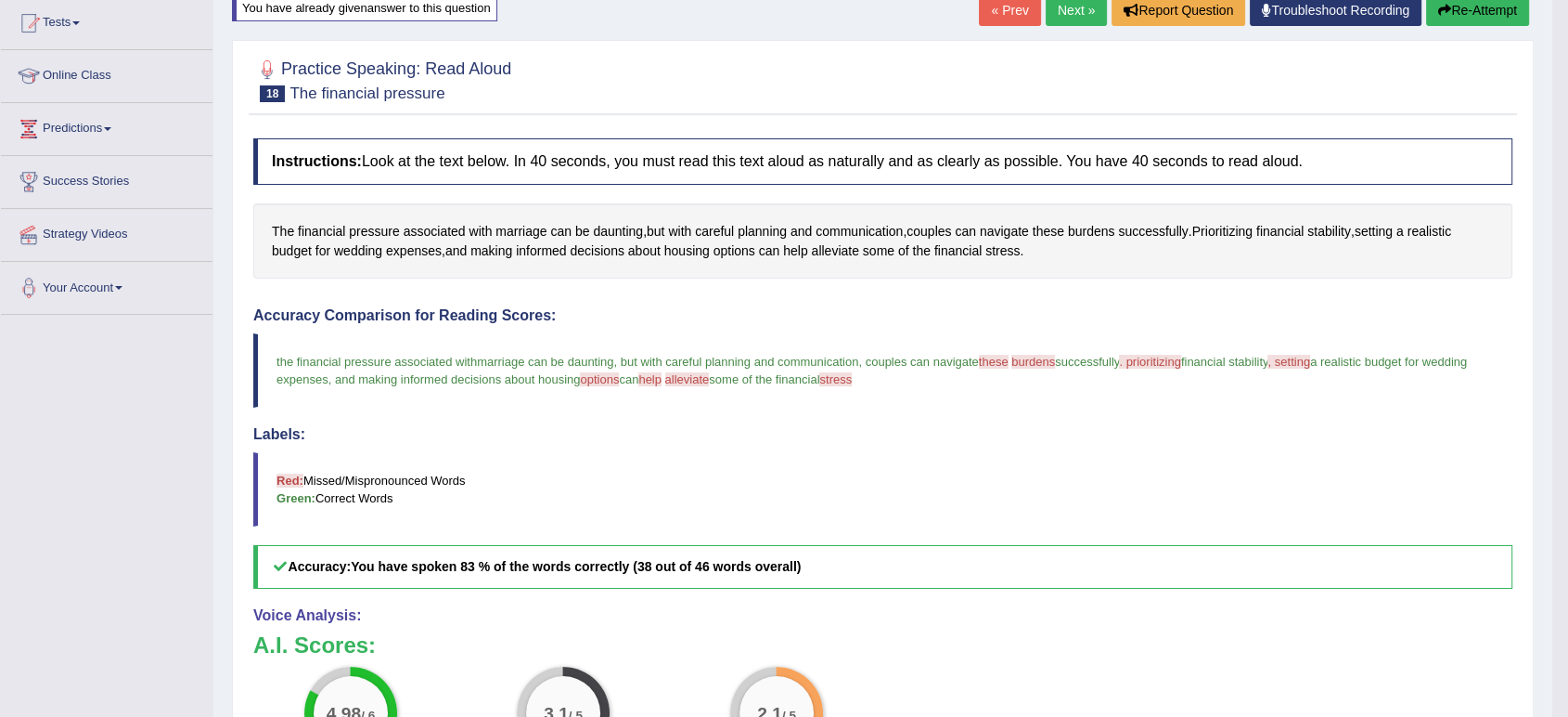
scroll to position [0, 0]
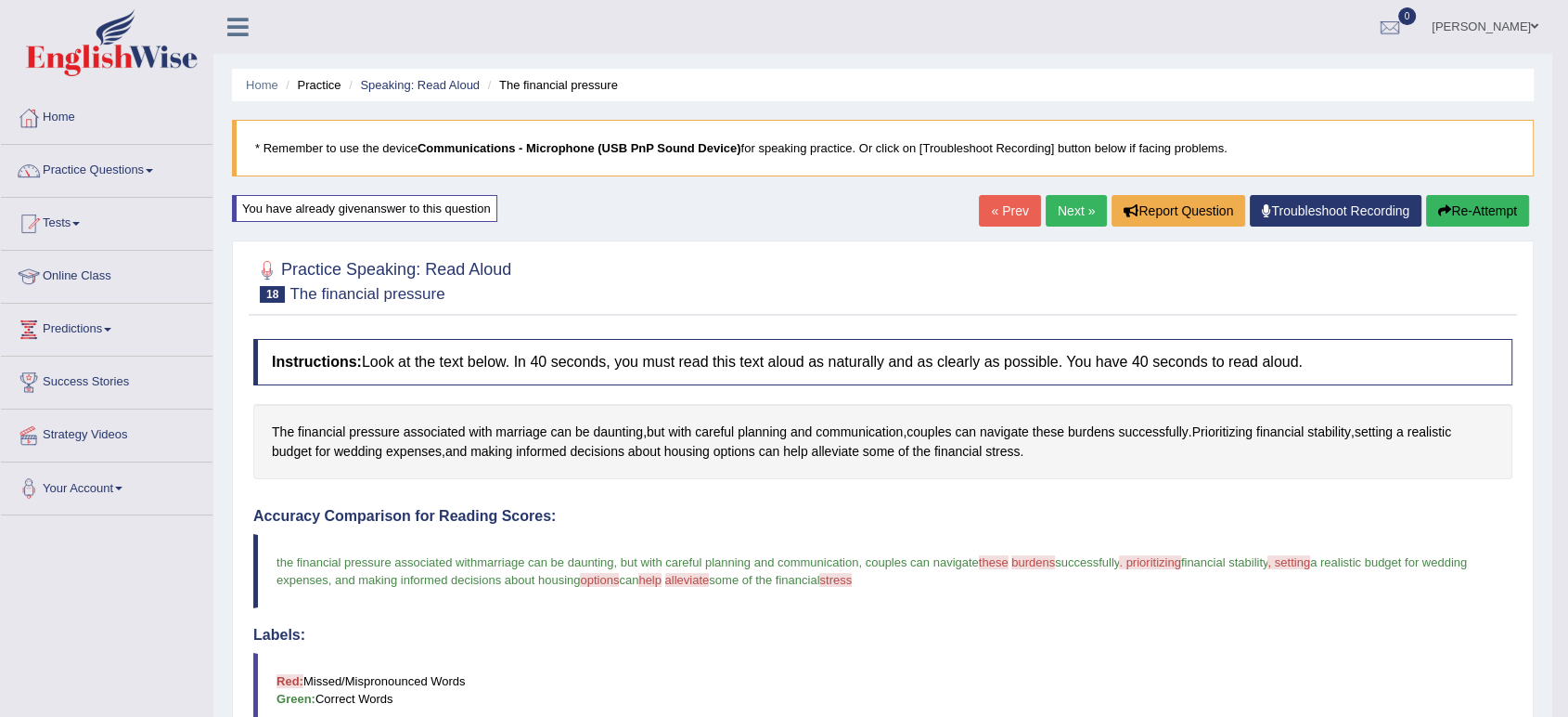
click at [1454, 210] on button "Re-Attempt" at bounding box center [1477, 211] width 103 height 32
